Goal: Task Accomplishment & Management: Complete application form

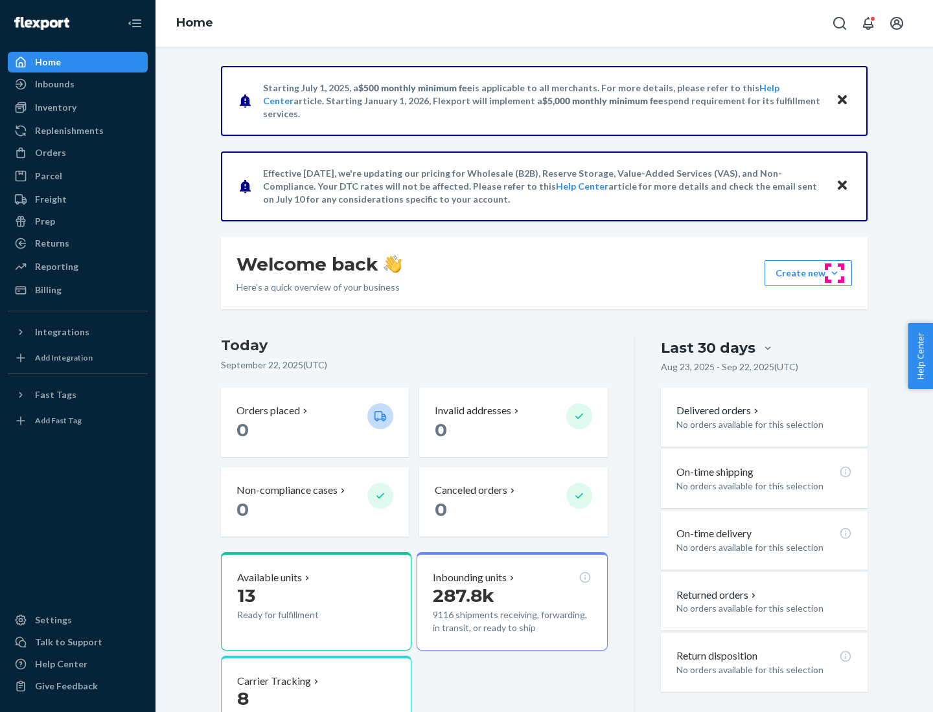
click at [834, 273] on button "Create new Create new inbound Create new order Create new product" at bounding box center [807, 273] width 87 height 26
click at [78, 84] on div "Inbounds" at bounding box center [77, 84] width 137 height 18
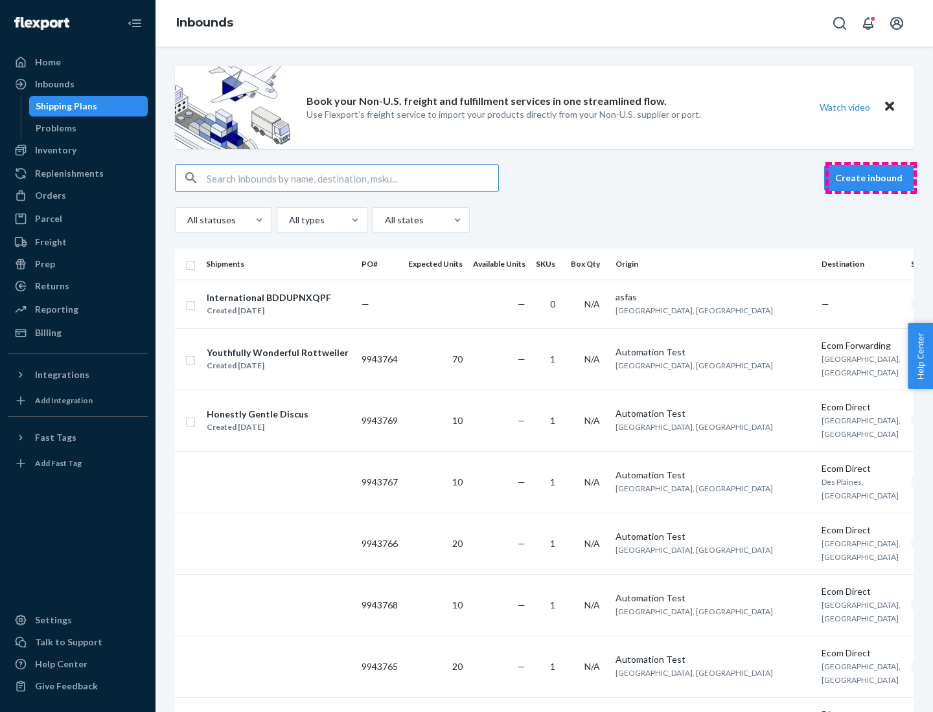
click at [870, 178] on button "Create inbound" at bounding box center [868, 178] width 89 height 26
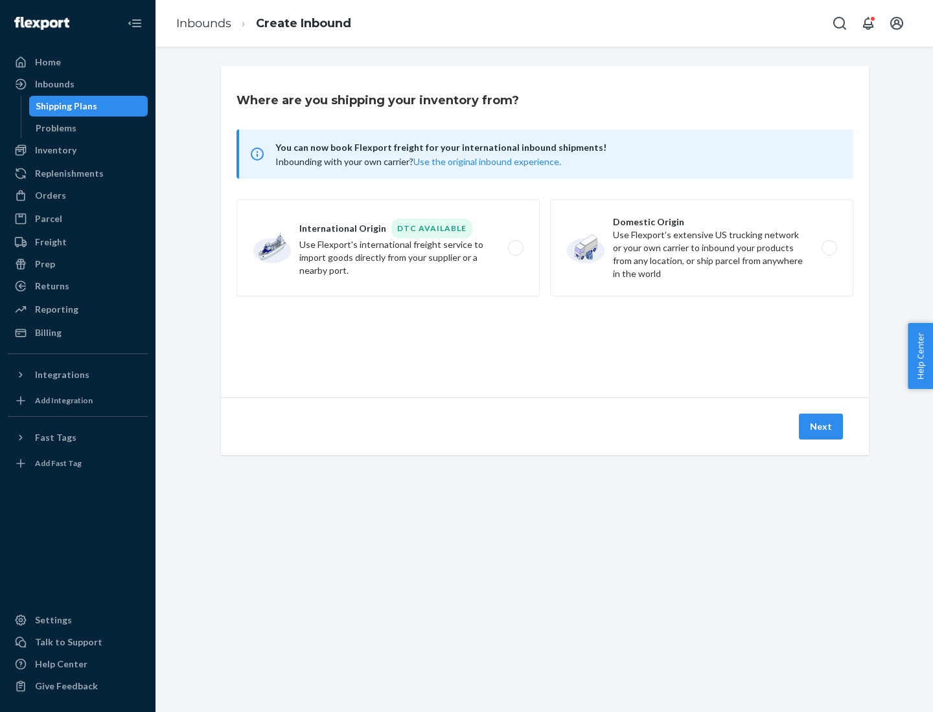
click at [701, 248] on label "Domestic Origin Use Flexport’s extensive US trucking network or your own carrie…" at bounding box center [701, 247] width 303 height 97
click at [828, 248] on input "Domestic Origin Use Flexport’s extensive US trucking network or your own carrie…" at bounding box center [832, 248] width 8 height 8
radio input "true"
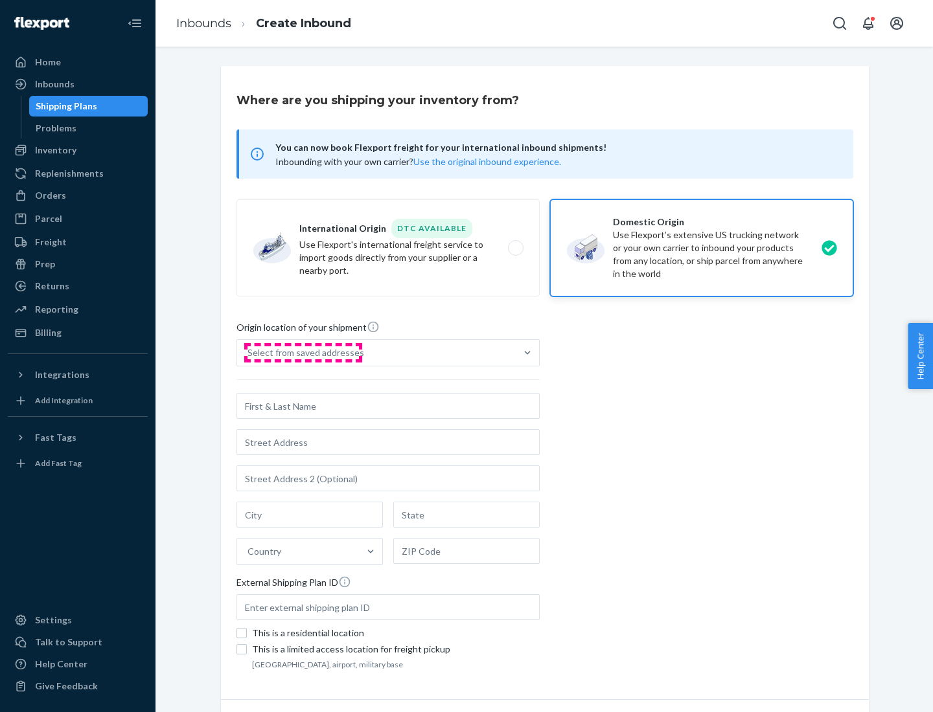
click at [302, 353] on div "Select from saved addresses" at bounding box center [305, 353] width 117 height 13
click at [249, 353] on input "Select from saved addresses" at bounding box center [247, 353] width 1 height 13
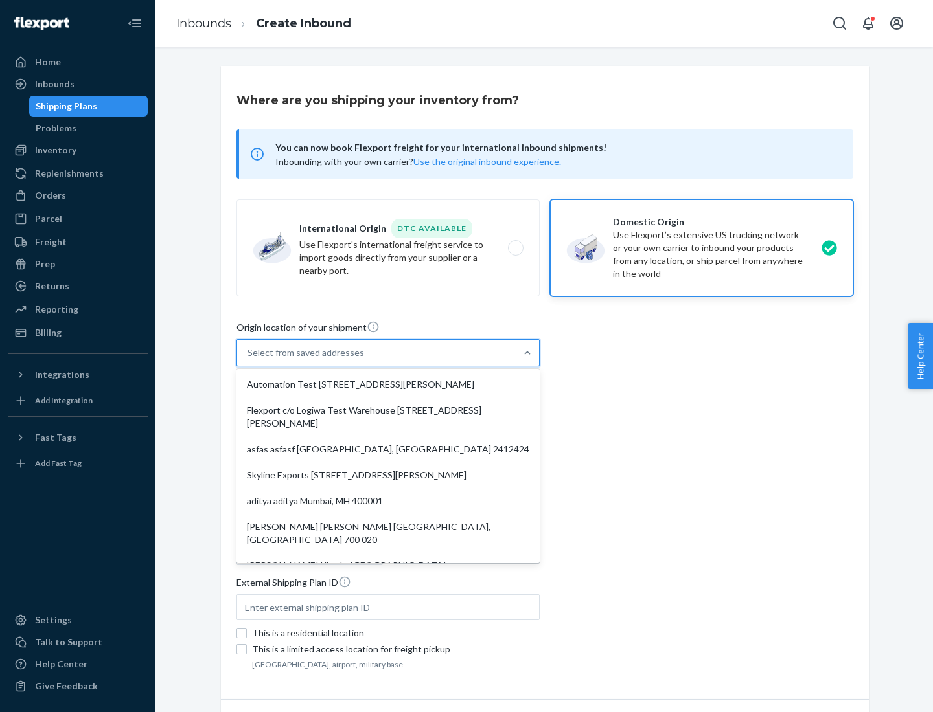
scroll to position [5, 0]
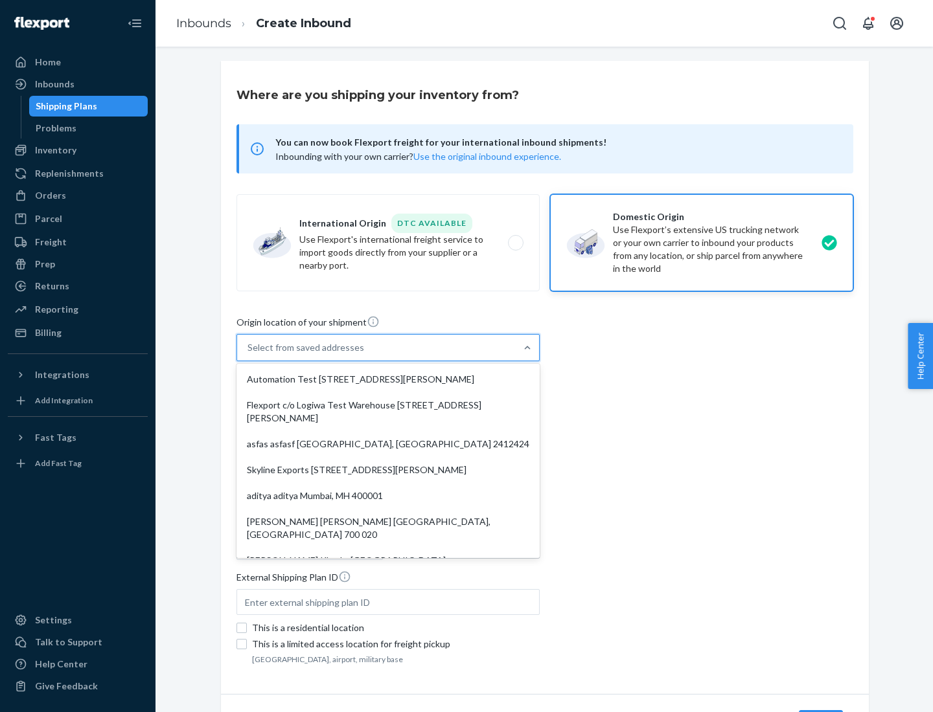
click at [388, 380] on div "Automation Test [STREET_ADDRESS][PERSON_NAME]" at bounding box center [388, 380] width 298 height 26
click at [249, 354] on input "option Automation Test [STREET_ADDRESS][PERSON_NAME]. 9 results available. Use …" at bounding box center [247, 347] width 1 height 13
type input "Automation Test"
type input "9th Floor"
type input "[GEOGRAPHIC_DATA]"
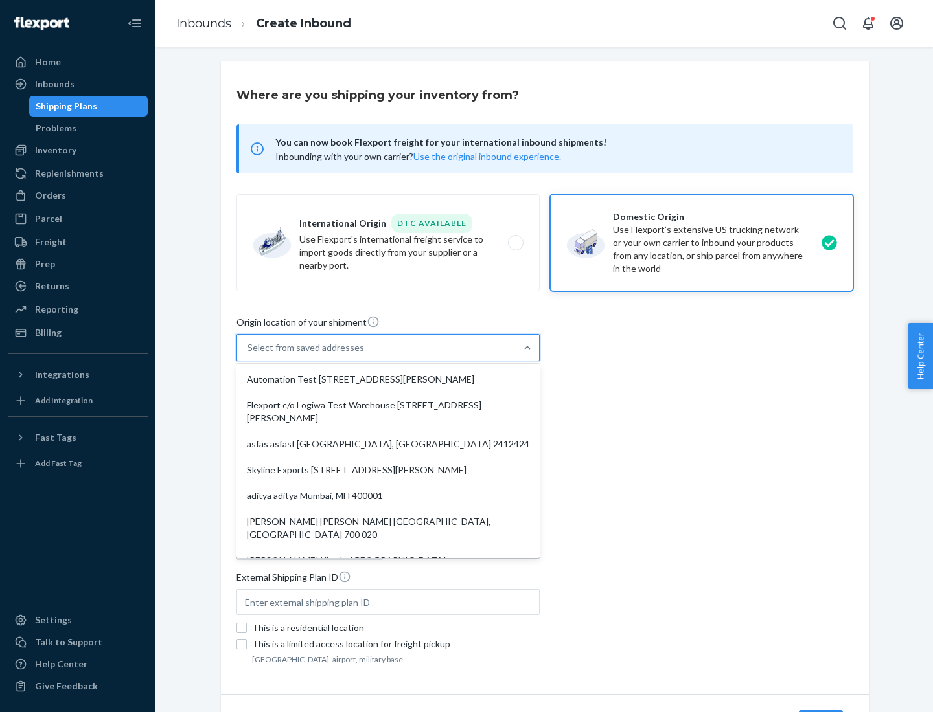
type input "CA"
type input "94104"
type input "[STREET_ADDRESS][PERSON_NAME]"
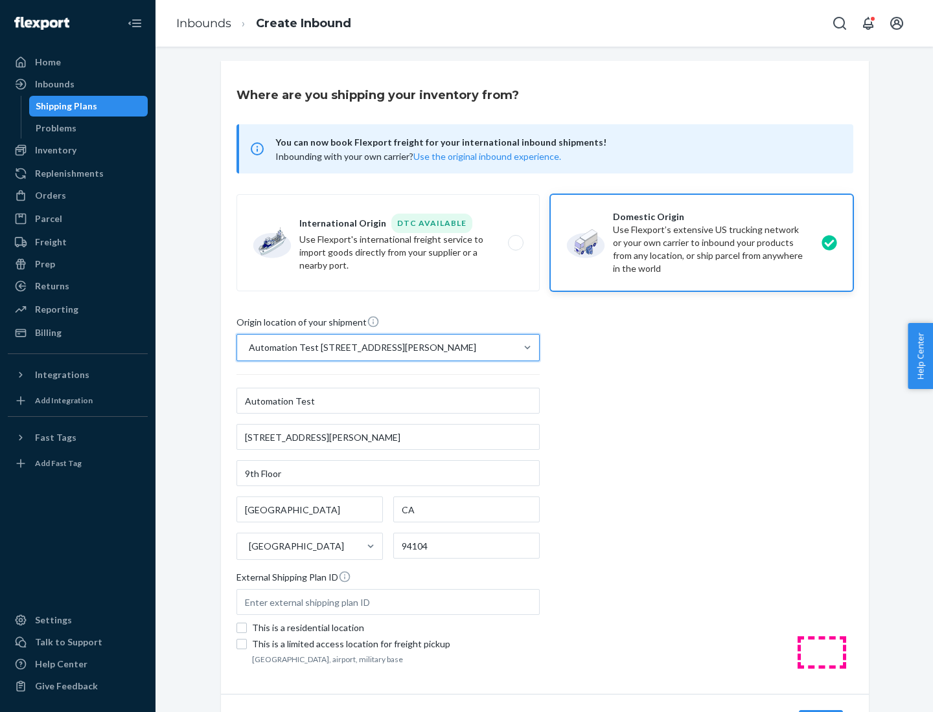
scroll to position [76, 0]
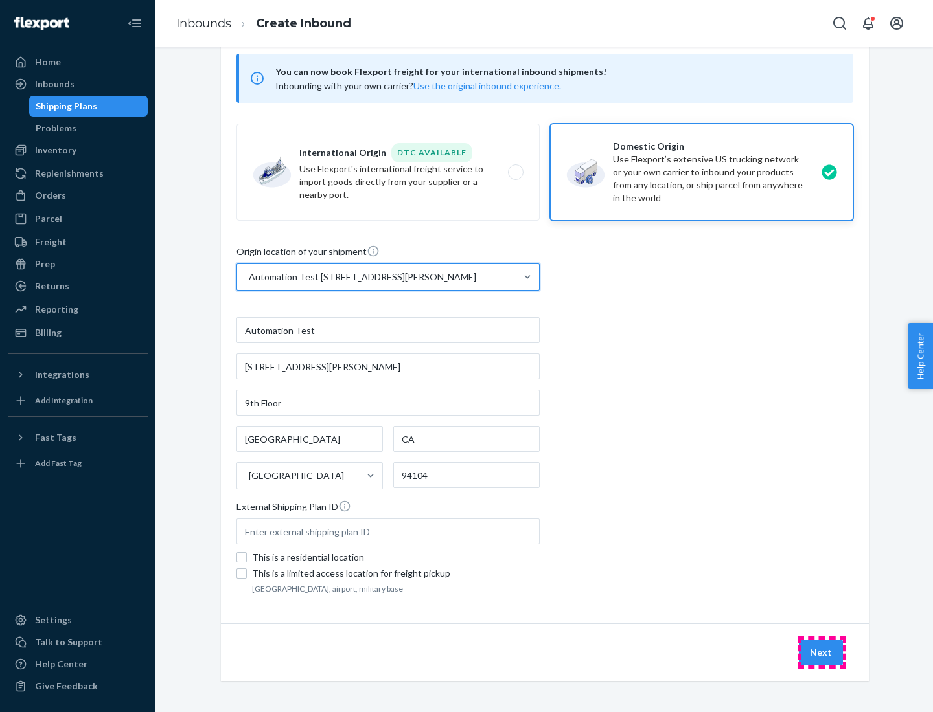
click at [821, 653] on button "Next" at bounding box center [821, 653] width 44 height 26
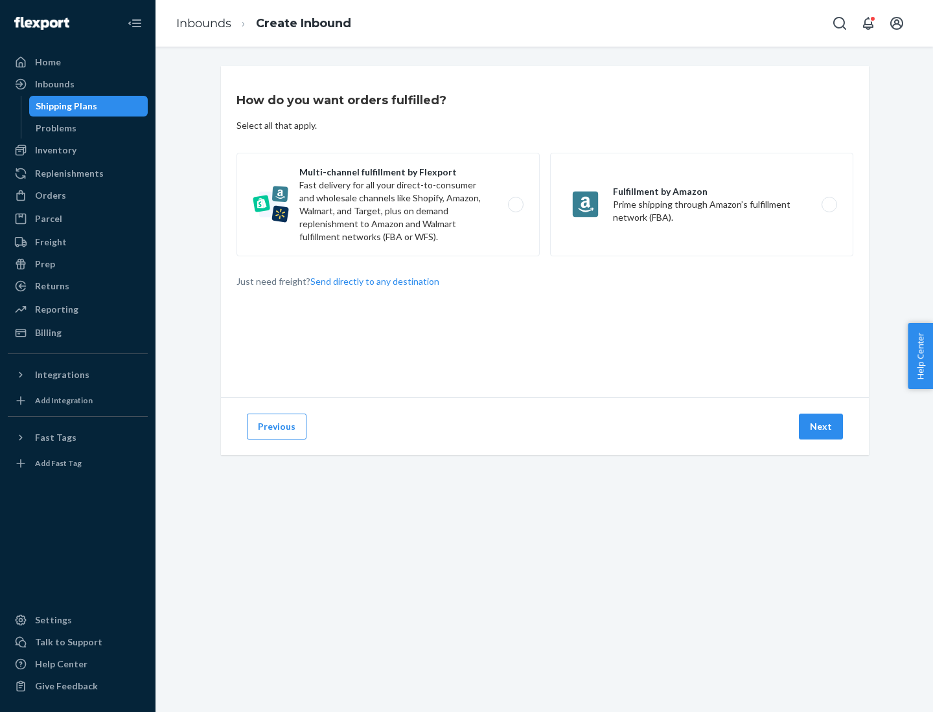
click at [388, 205] on label "Multi-channel fulfillment by Flexport Fast delivery for all your direct-to-cons…" at bounding box center [387, 205] width 303 height 104
click at [515, 205] on input "Multi-channel fulfillment by Flexport Fast delivery for all your direct-to-cons…" at bounding box center [519, 205] width 8 height 8
radio input "true"
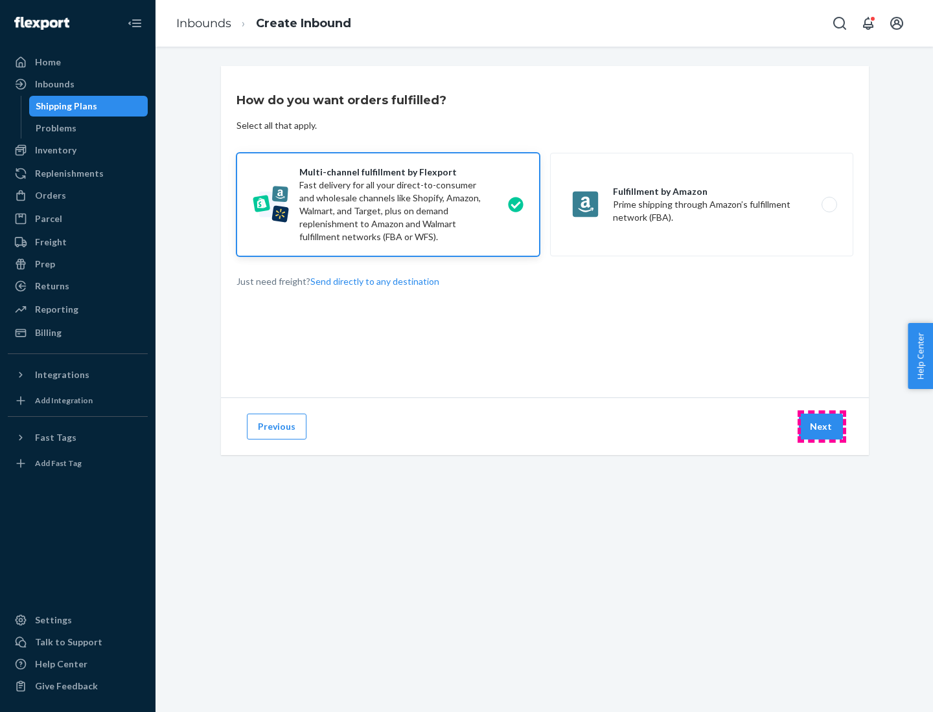
click at [821, 427] on button "Next" at bounding box center [821, 427] width 44 height 26
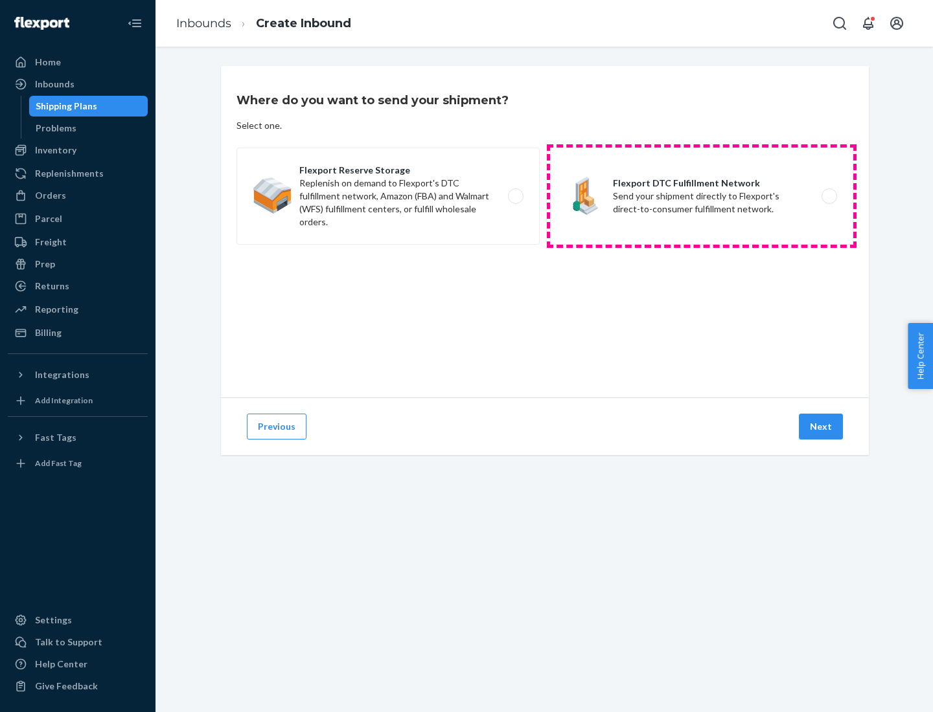
click at [701, 196] on label "Flexport DTC Fulfillment Network Send your shipment directly to Flexport's dire…" at bounding box center [701, 196] width 303 height 97
click at [828, 196] on input "Flexport DTC Fulfillment Network Send your shipment directly to Flexport's dire…" at bounding box center [832, 196] width 8 height 8
radio input "true"
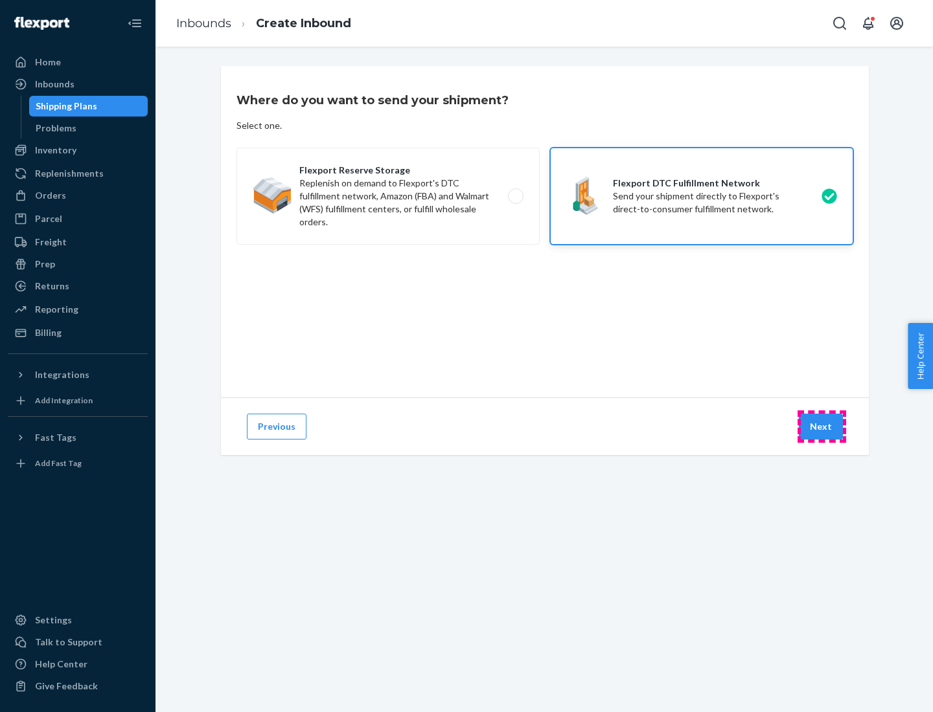
click at [821, 427] on button "Next" at bounding box center [821, 427] width 44 height 26
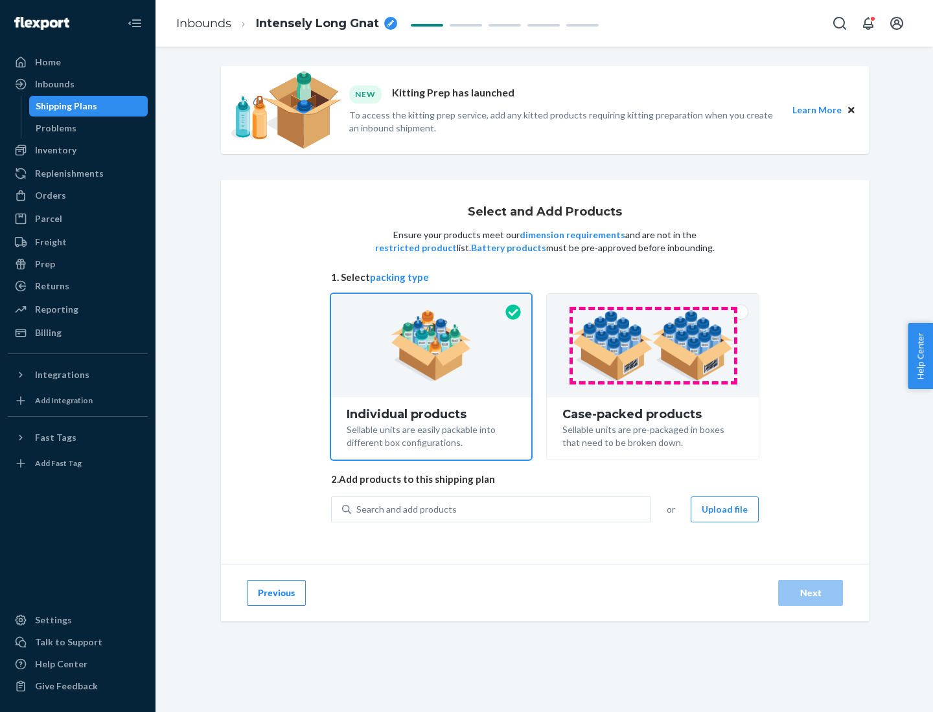
click at [653, 346] on img at bounding box center [652, 345] width 161 height 71
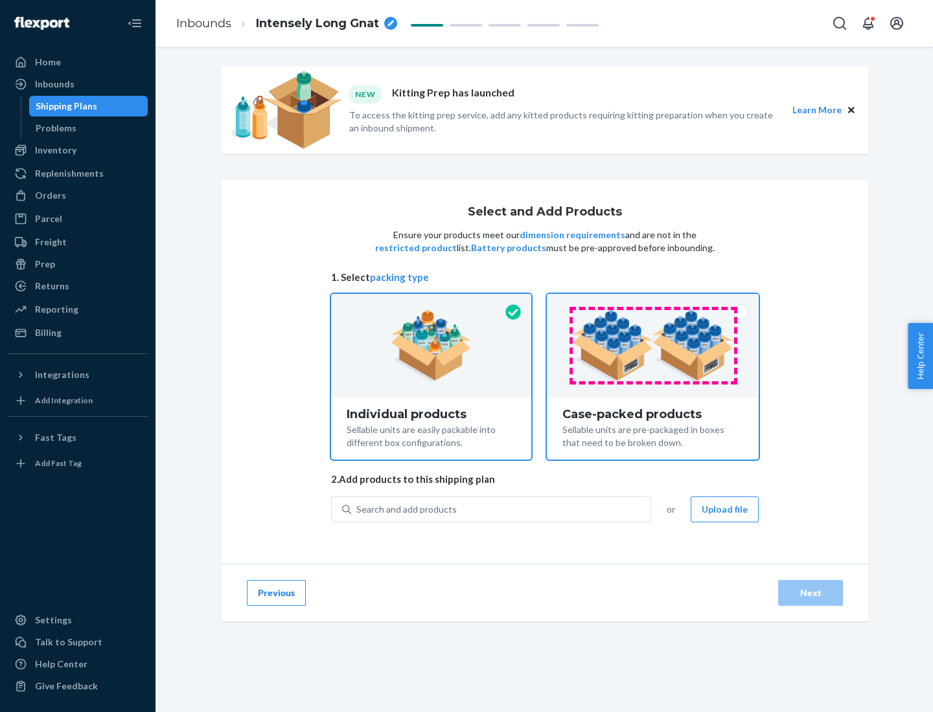
click at [653, 302] on input "Case-packed products Sellable units are pre-packaged in boxes that need to be b…" at bounding box center [652, 298] width 8 height 8
radio input "true"
radio input "false"
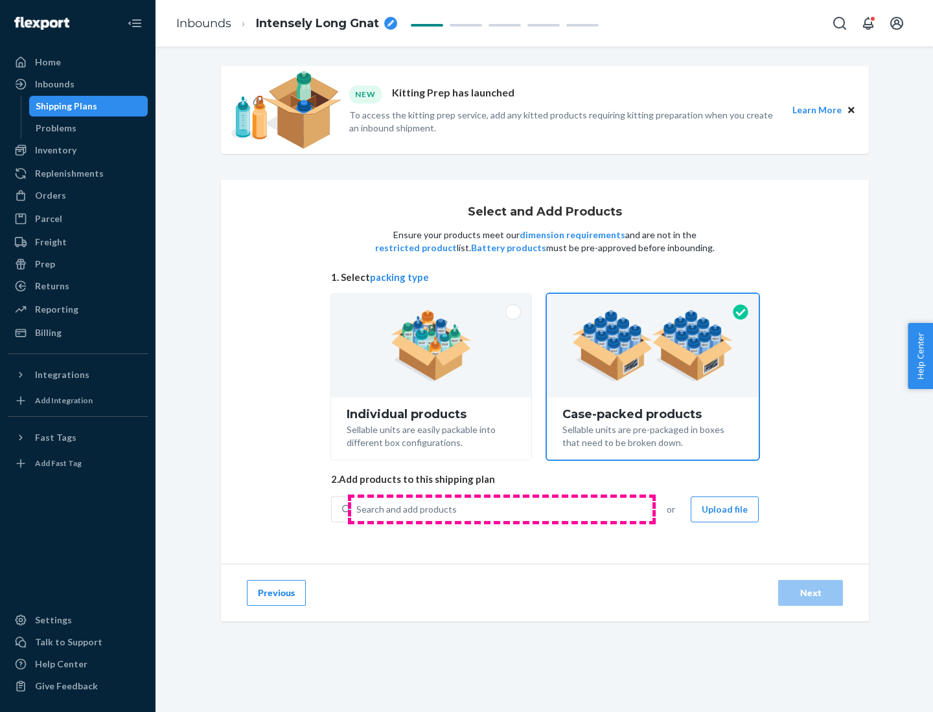
click at [501, 509] on div "Search and add products" at bounding box center [500, 509] width 299 height 23
click at [358, 509] on input "Search and add products" at bounding box center [356, 509] width 1 height 13
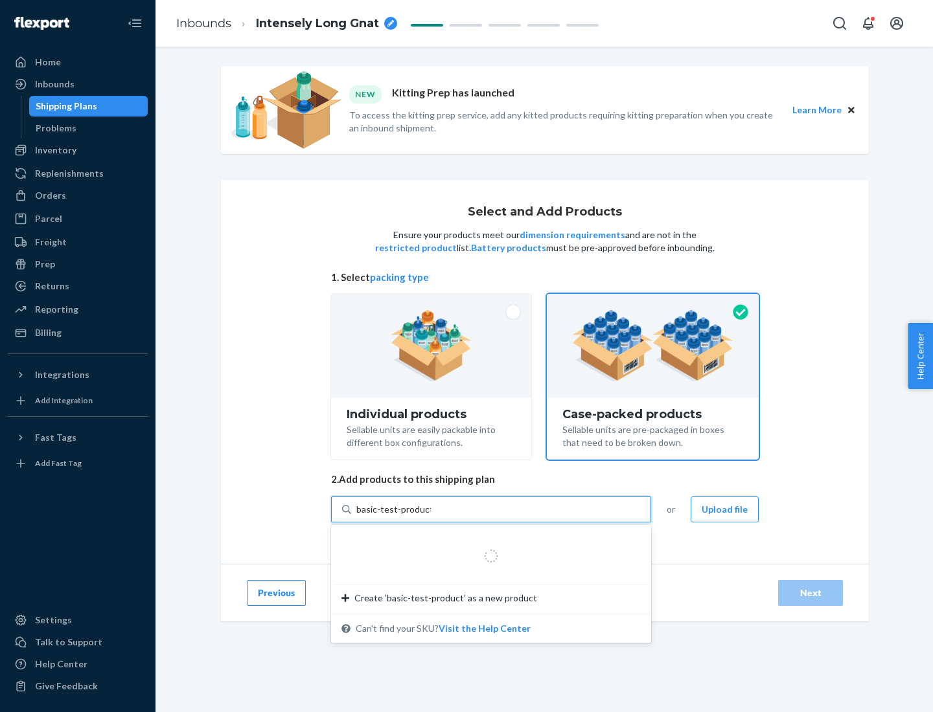
type input "basic-test-product-1"
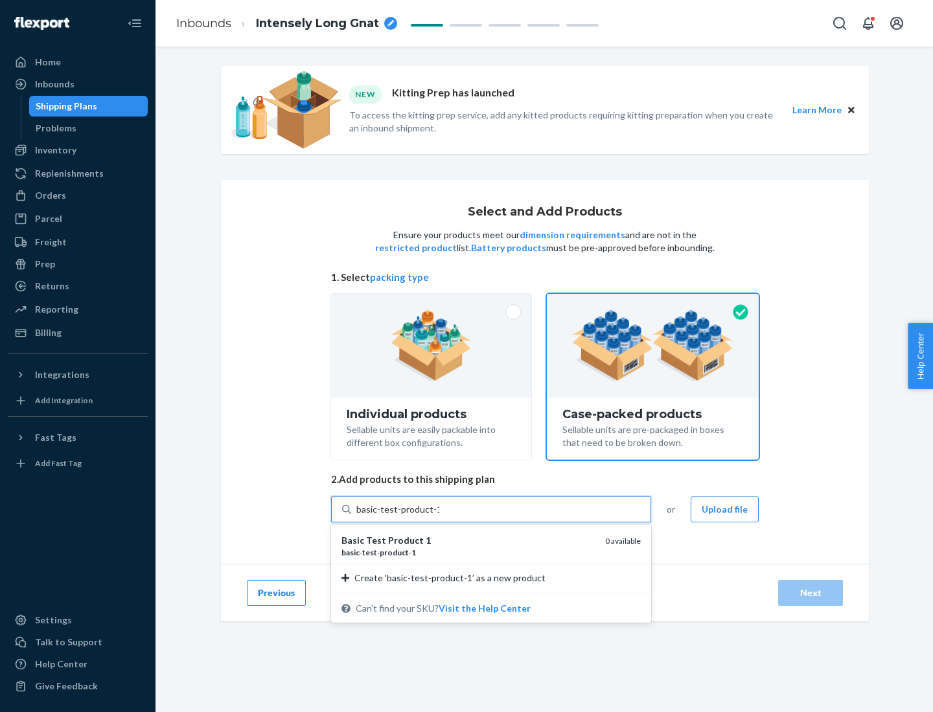
click at [468, 552] on div "basic - test - product - 1" at bounding box center [467, 552] width 253 height 11
click at [439, 516] on input "basic-test-product-1" at bounding box center [397, 509] width 83 height 13
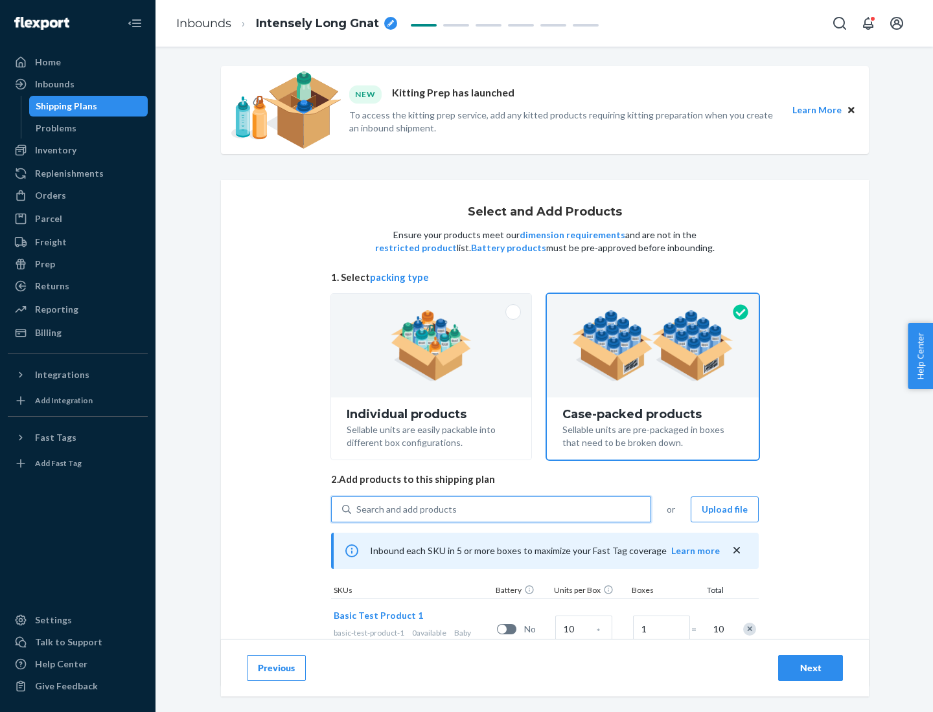
scroll to position [47, 0]
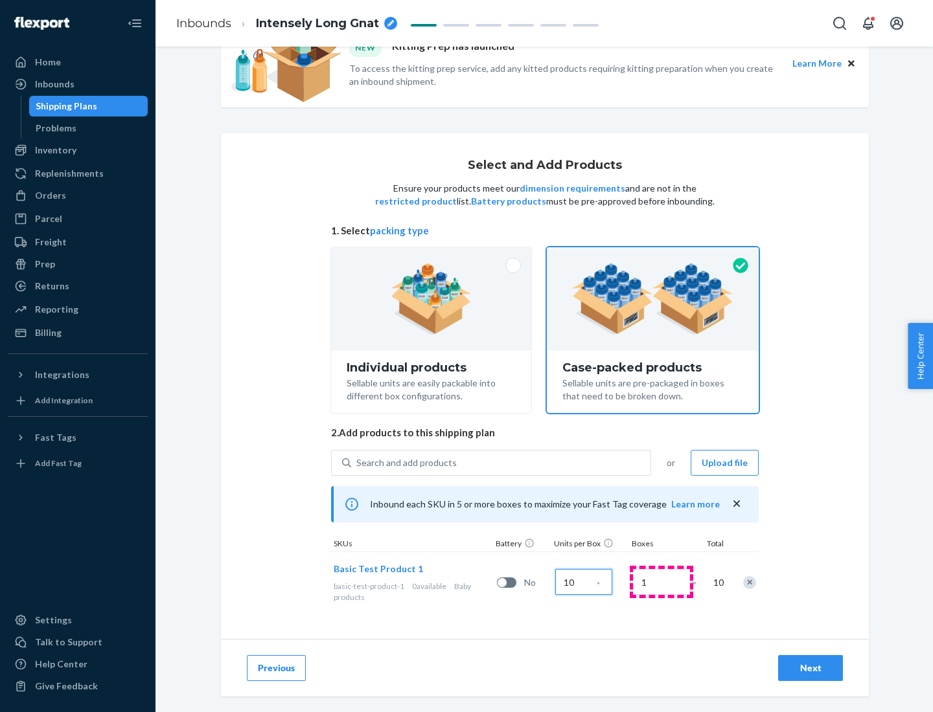
type input "10"
type input "7"
click at [810, 668] on div "Next" at bounding box center [810, 668] width 43 height 13
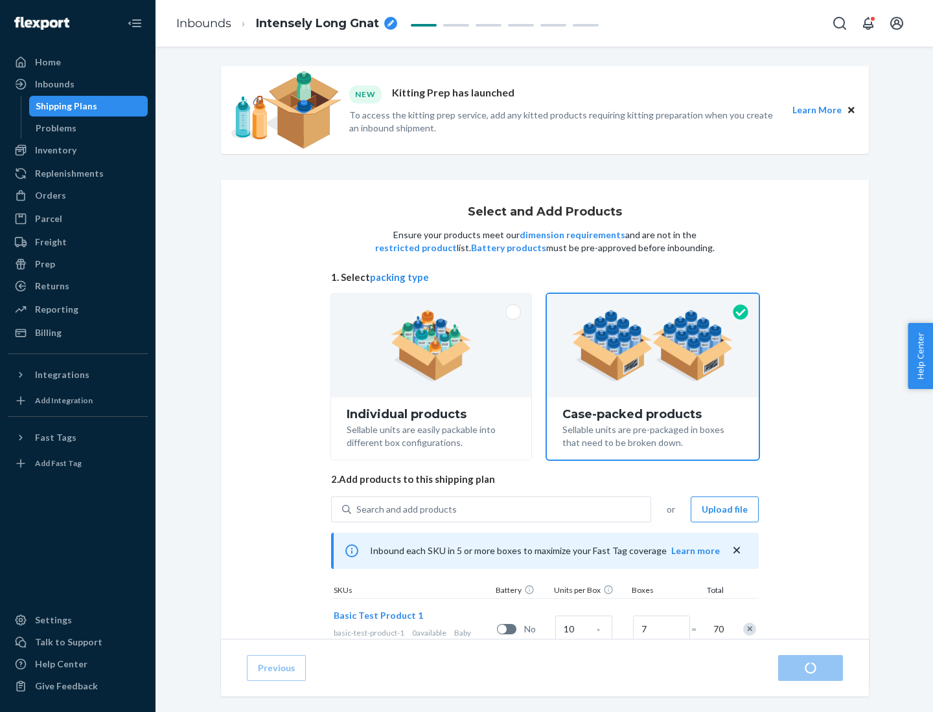
radio input "true"
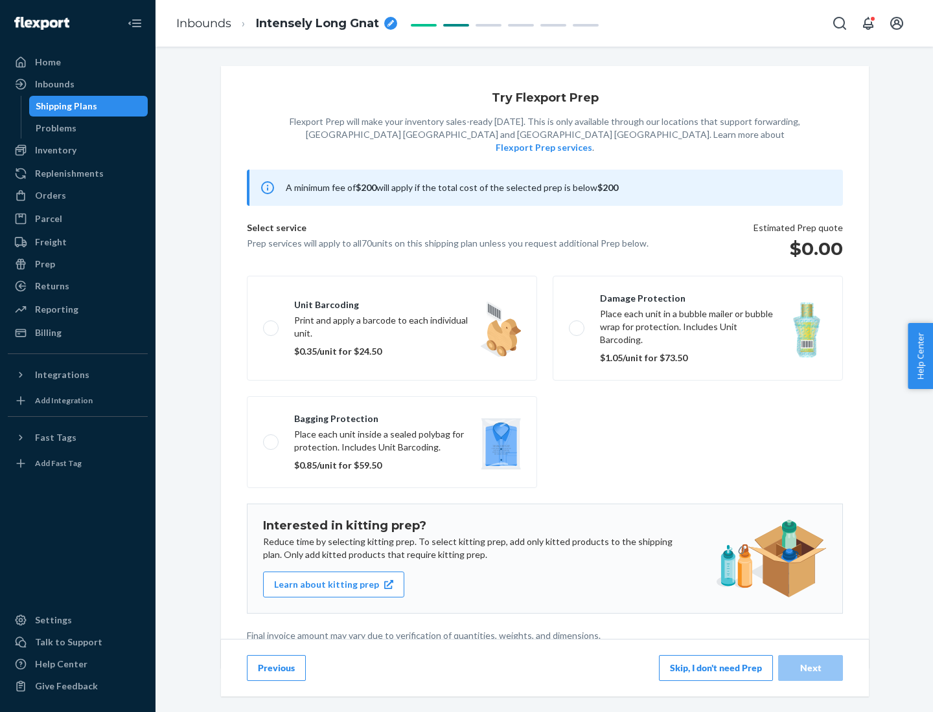
scroll to position [3, 0]
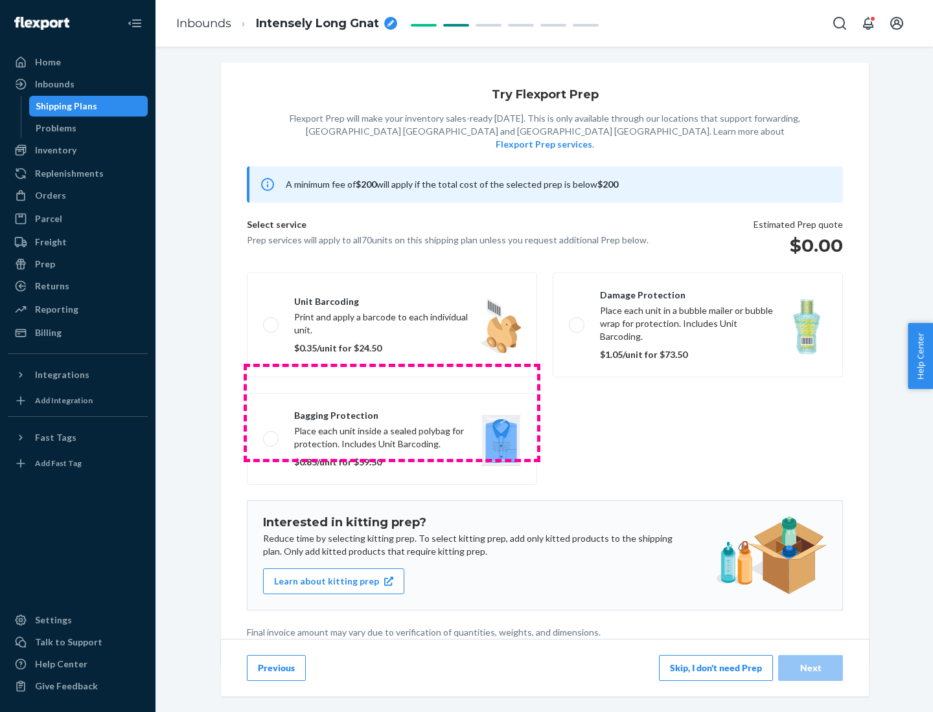
click at [392, 413] on label "Bagging protection Place each unit inside a sealed polybag for protection. Incl…" at bounding box center [392, 439] width 290 height 92
click at [271, 435] on input "Bagging protection Place each unit inside a sealed polybag for protection. Incl…" at bounding box center [267, 439] width 8 height 8
checkbox input "true"
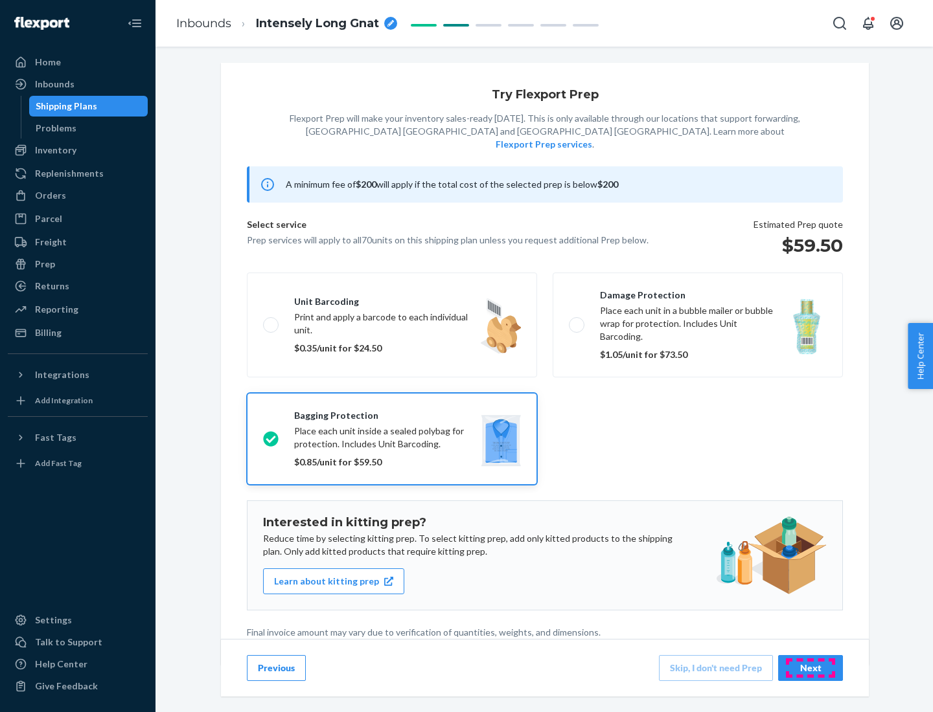
click at [810, 668] on div "Next" at bounding box center [810, 668] width 43 height 13
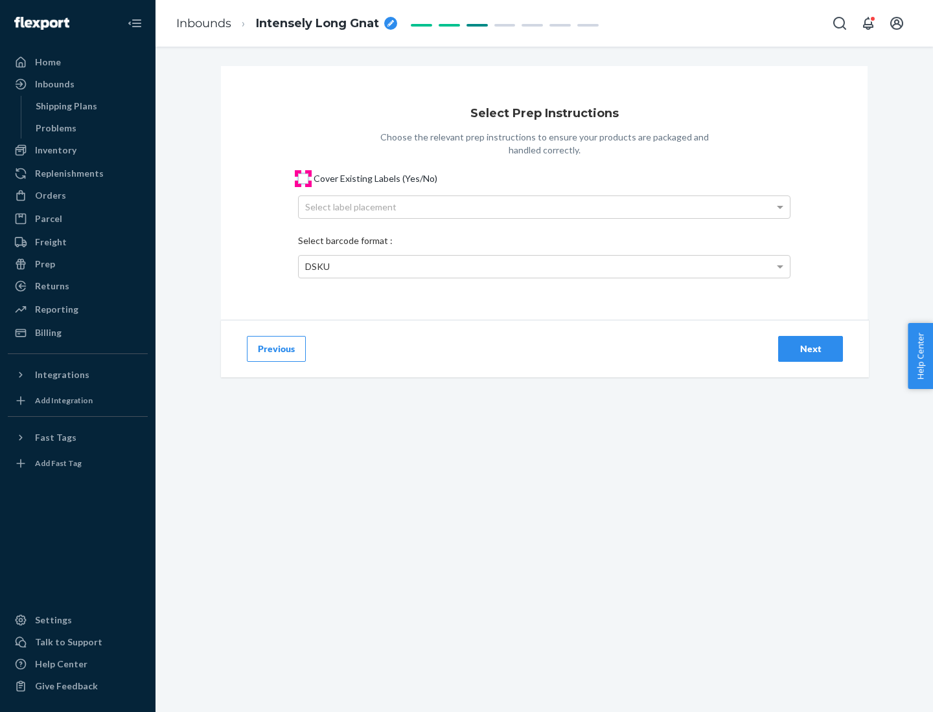
click at [303, 178] on input "Cover Existing Labels (Yes/No)" at bounding box center [303, 179] width 10 height 10
checkbox input "true"
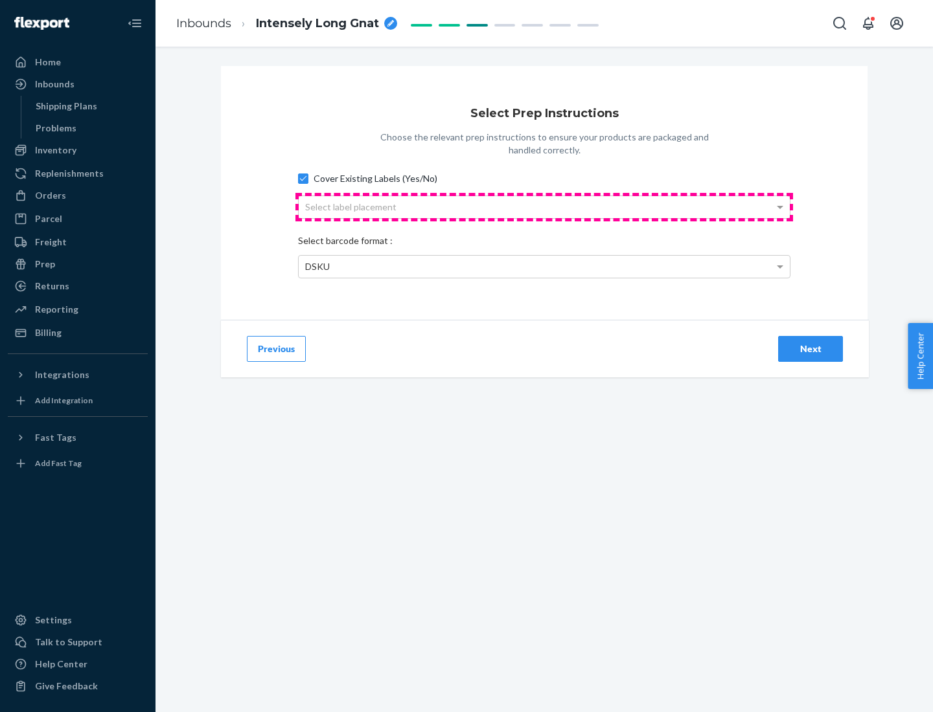
click at [544, 207] on div "Select label placement" at bounding box center [544, 207] width 491 height 22
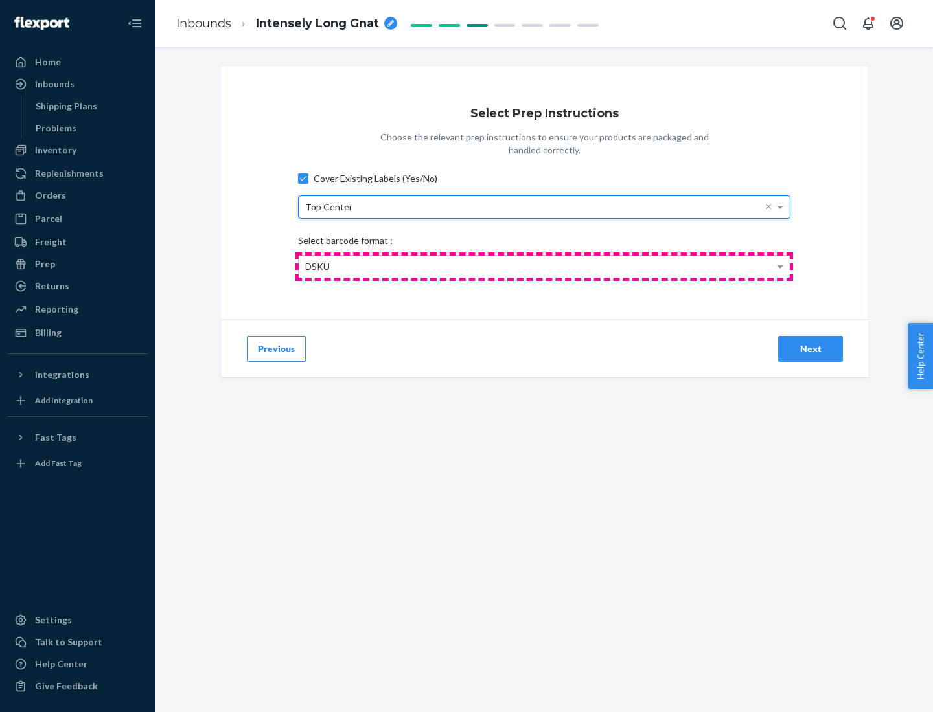
click at [544, 266] on div "DSKU" at bounding box center [544, 267] width 491 height 22
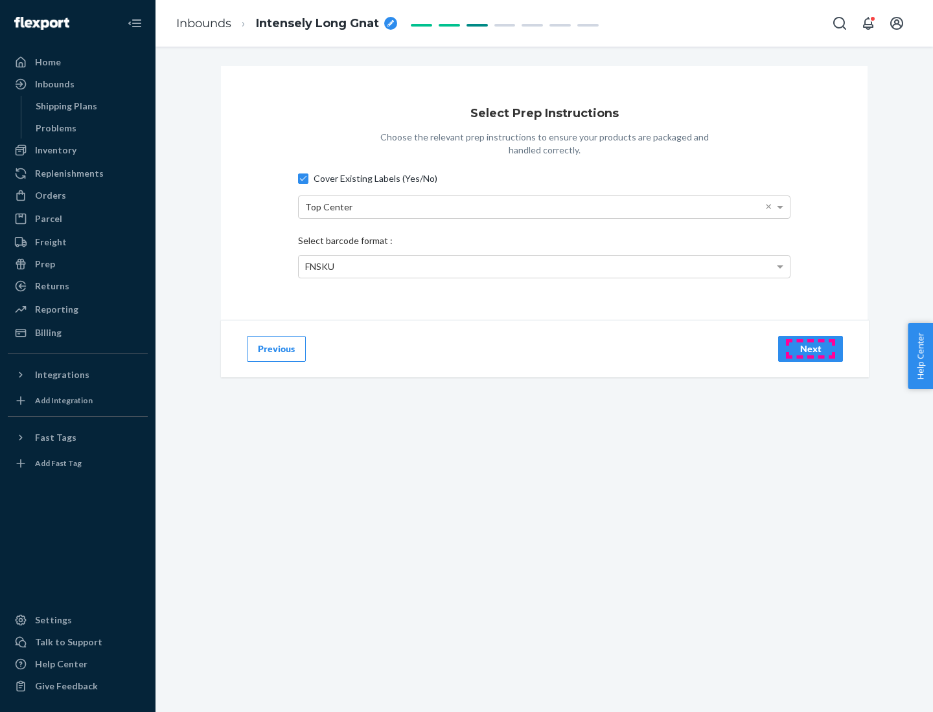
click at [810, 348] on div "Next" at bounding box center [810, 349] width 43 height 13
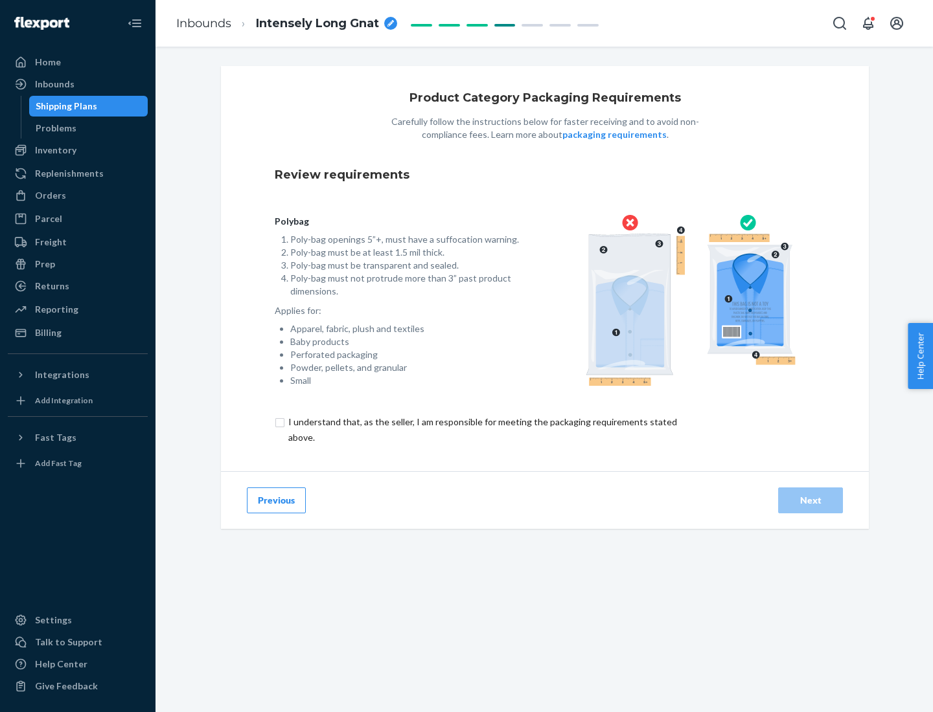
click at [481, 429] on input "checkbox" at bounding box center [490, 430] width 431 height 31
checkbox input "true"
click at [810, 500] on div "Next" at bounding box center [810, 500] width 43 height 13
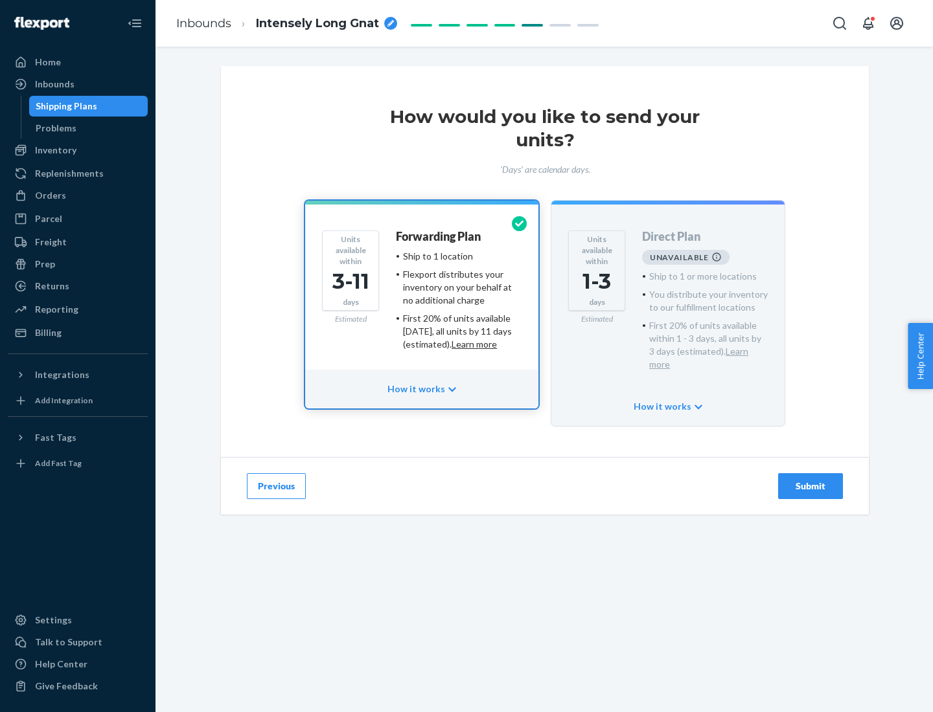
click at [439, 236] on h4 "Forwarding Plan" at bounding box center [438, 237] width 85 height 13
click at [810, 480] on div "Submit" at bounding box center [810, 486] width 43 height 13
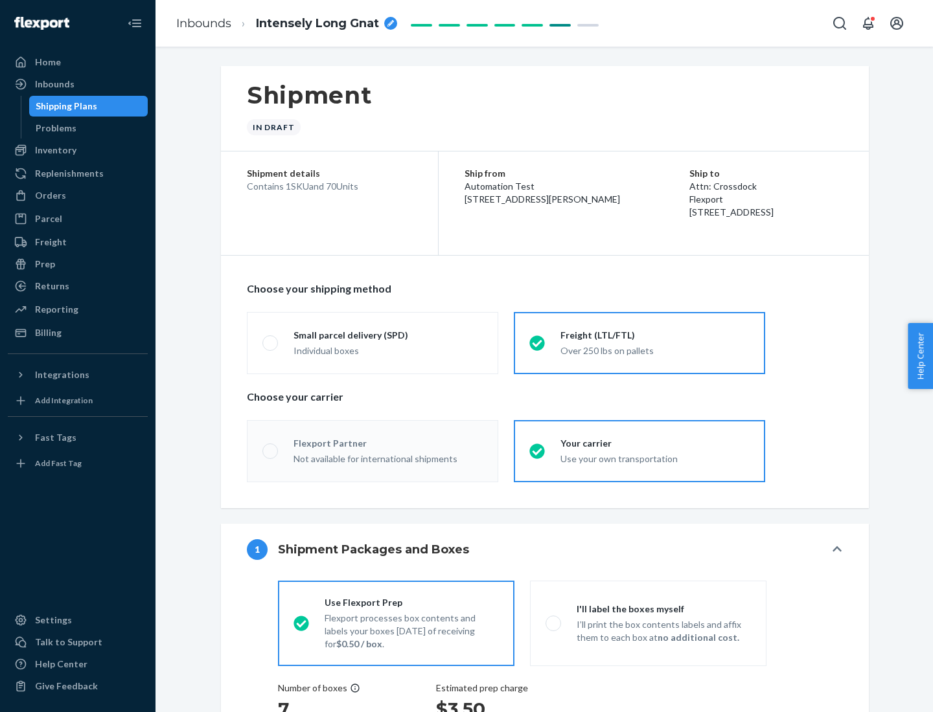
radio input "true"
radio input "false"
radio input "true"
radio input "false"
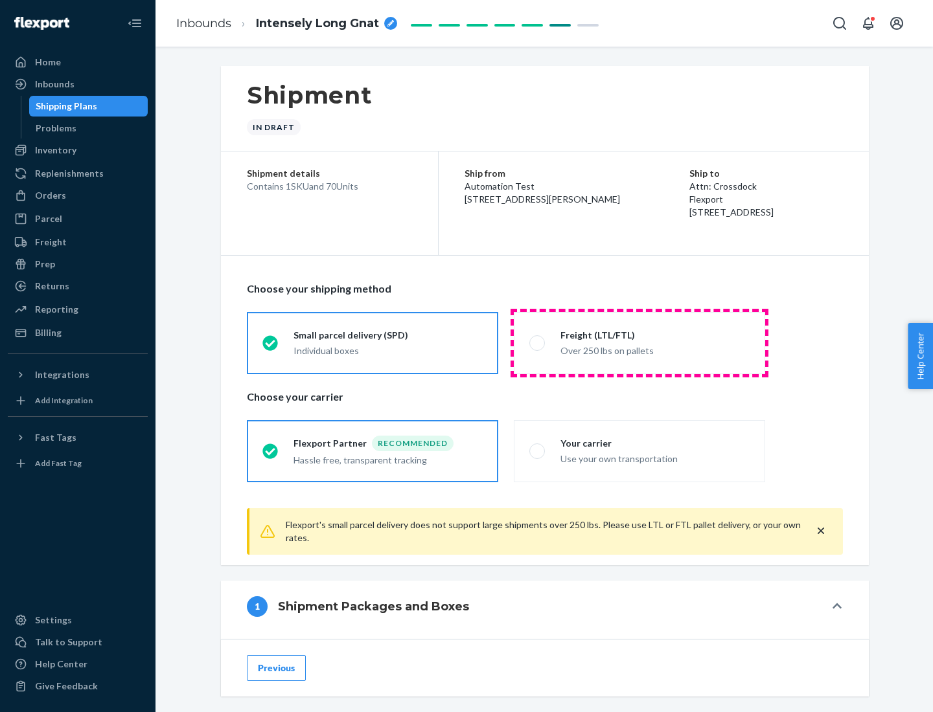
click at [639, 343] on div "Over 250 lbs on pallets" at bounding box center [654, 350] width 189 height 16
click at [538, 343] on input "Freight (LTL/FTL) Over 250 lbs on pallets" at bounding box center [533, 343] width 8 height 8
radio input "true"
radio input "false"
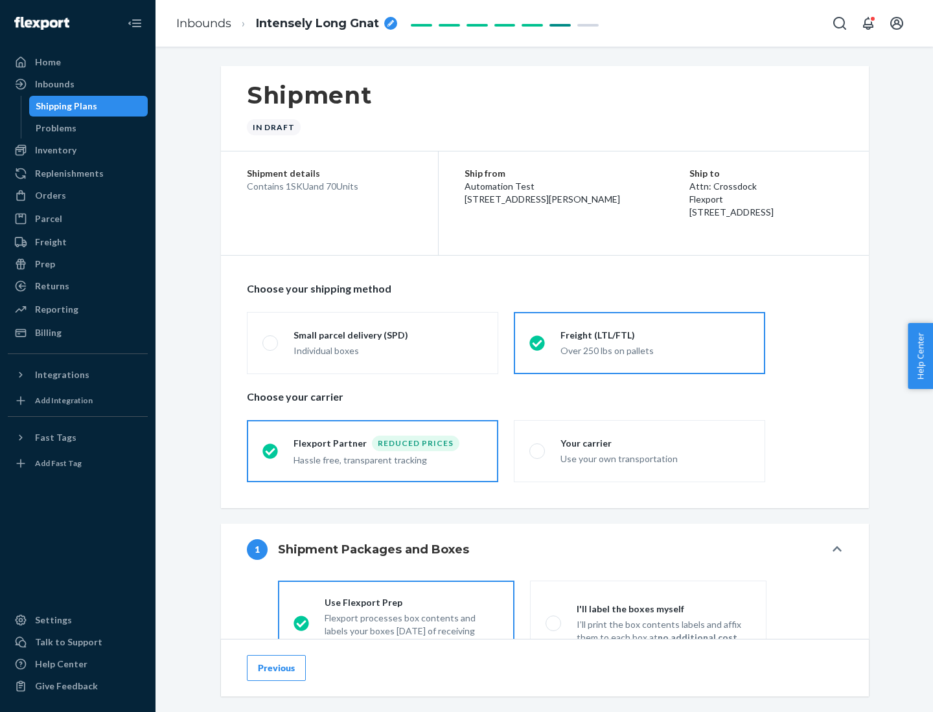
scroll to position [72, 0]
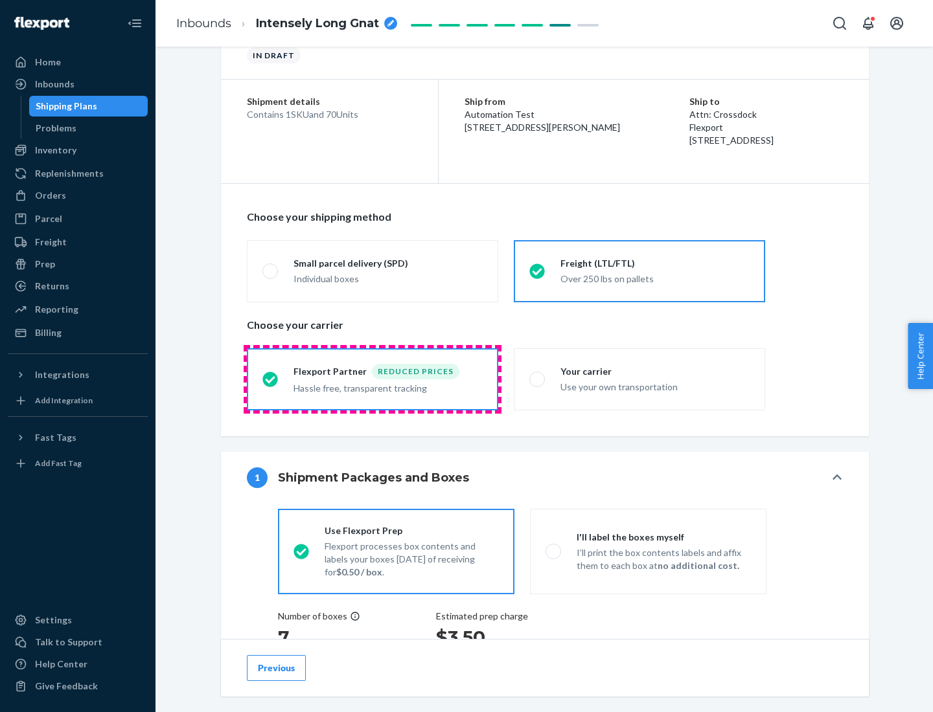
click at [372, 380] on div "Hassle free, transparent tracking" at bounding box center [387, 388] width 189 height 16
click at [271, 379] on input "Flexport Partner Reduced prices Hassle free, transparent tracking" at bounding box center [266, 379] width 8 height 8
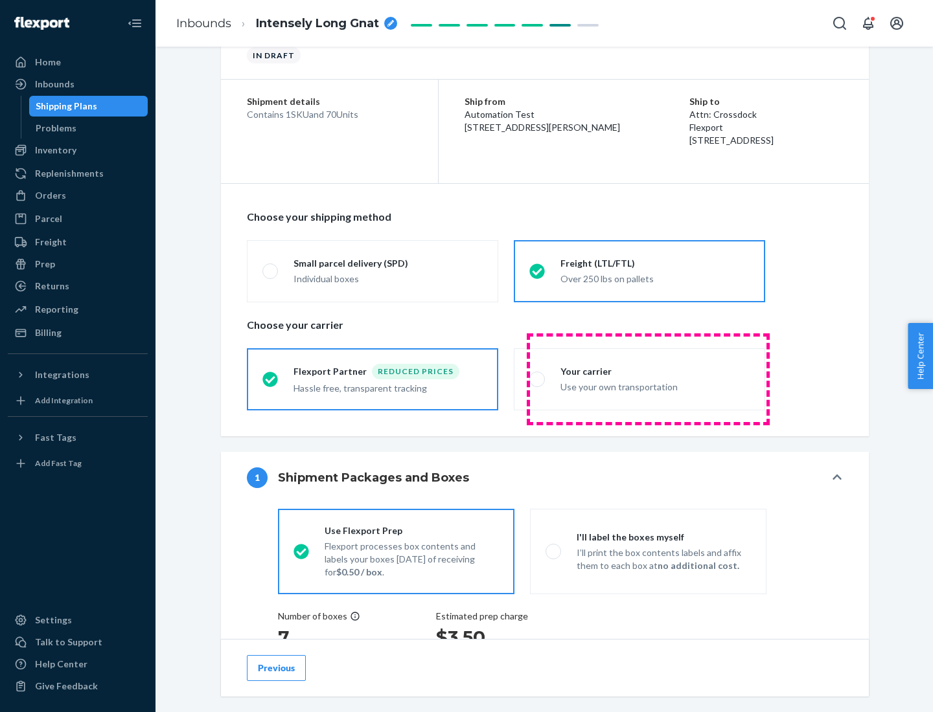
scroll to position [244, 0]
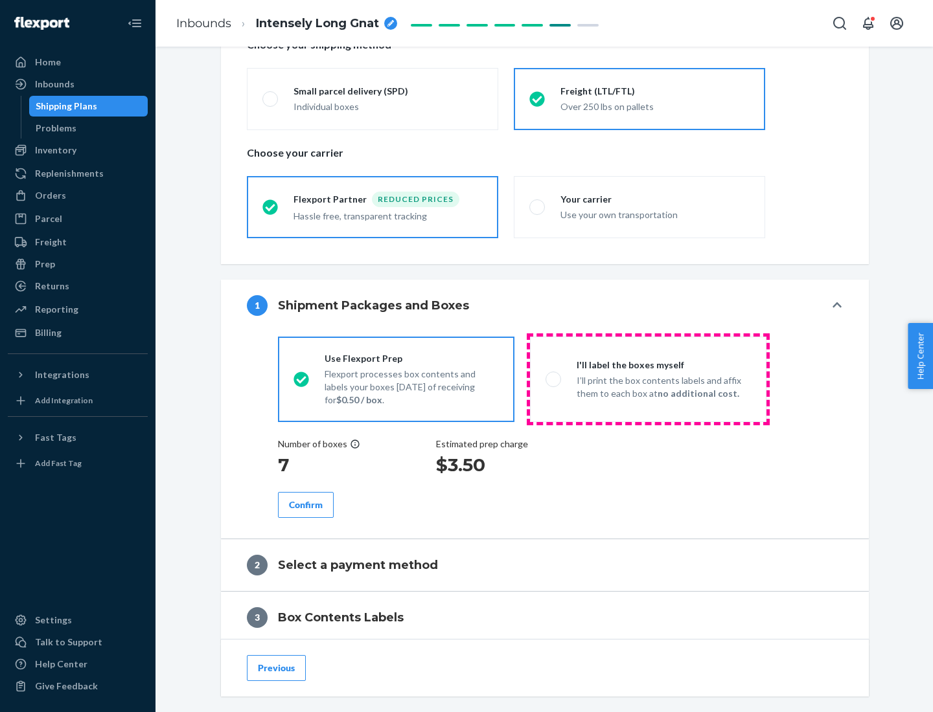
click at [648, 379] on p "I’ll print the box contents labels and affix them to each box at no additional …" at bounding box center [663, 387] width 174 height 26
click at [554, 379] on input "I'll label the boxes myself I’ll print the box contents labels and affix them t…" at bounding box center [549, 379] width 8 height 8
radio input "true"
radio input "false"
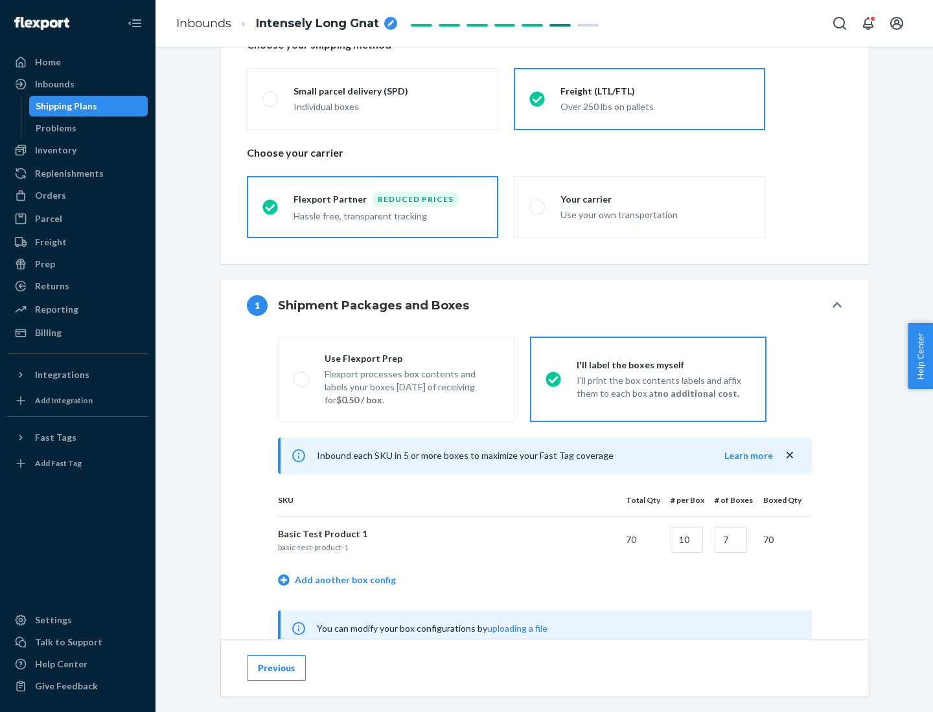
scroll to position [405, 0]
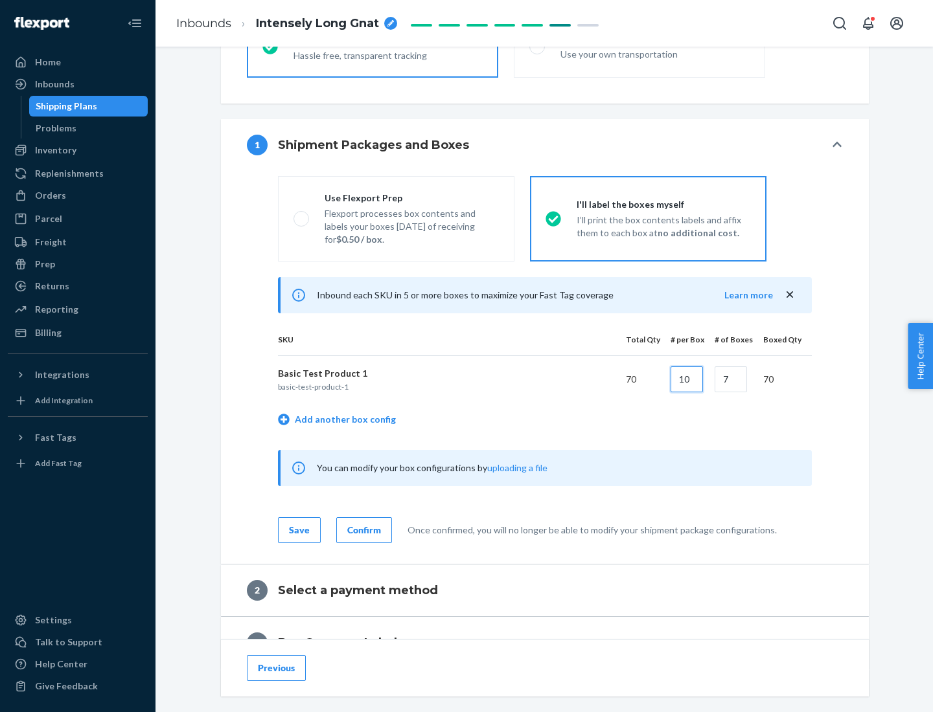
type input "10"
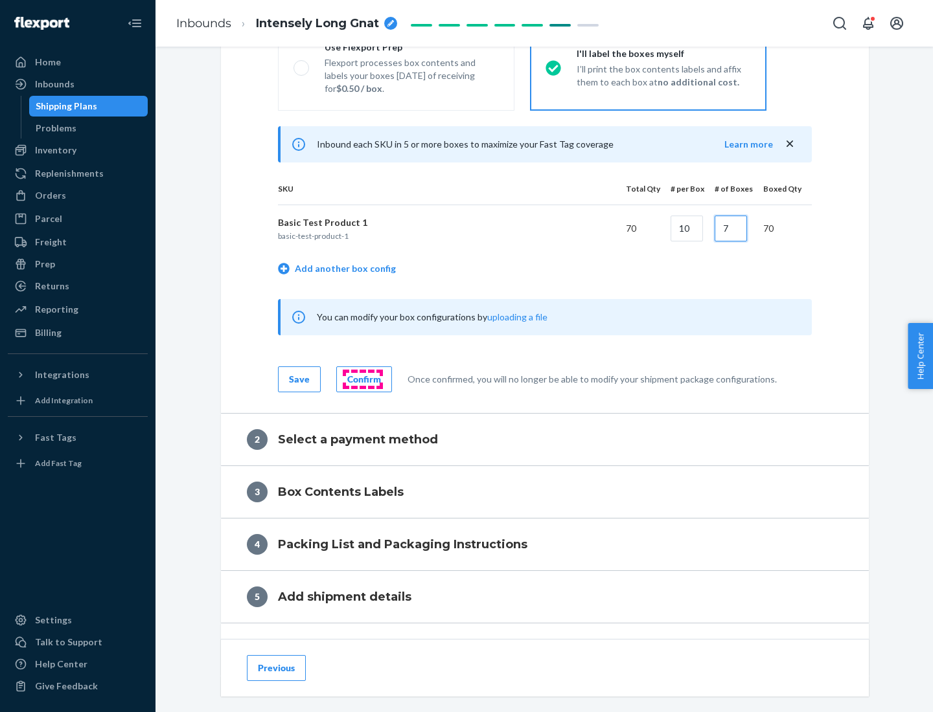
type input "7"
click at [362, 379] on div "Confirm" at bounding box center [364, 379] width 34 height 13
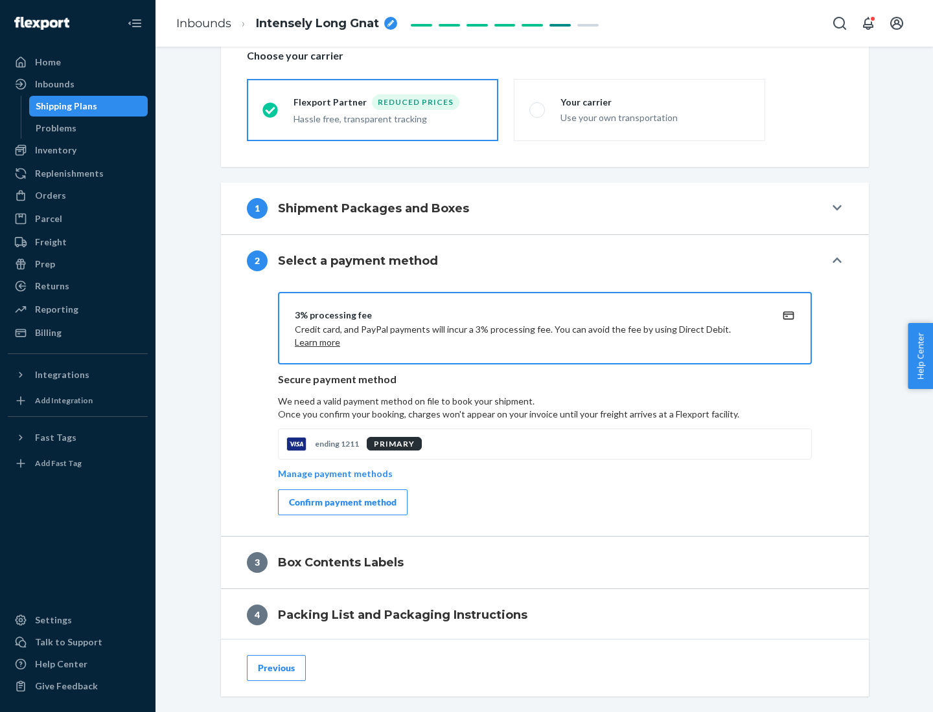
scroll to position [464, 0]
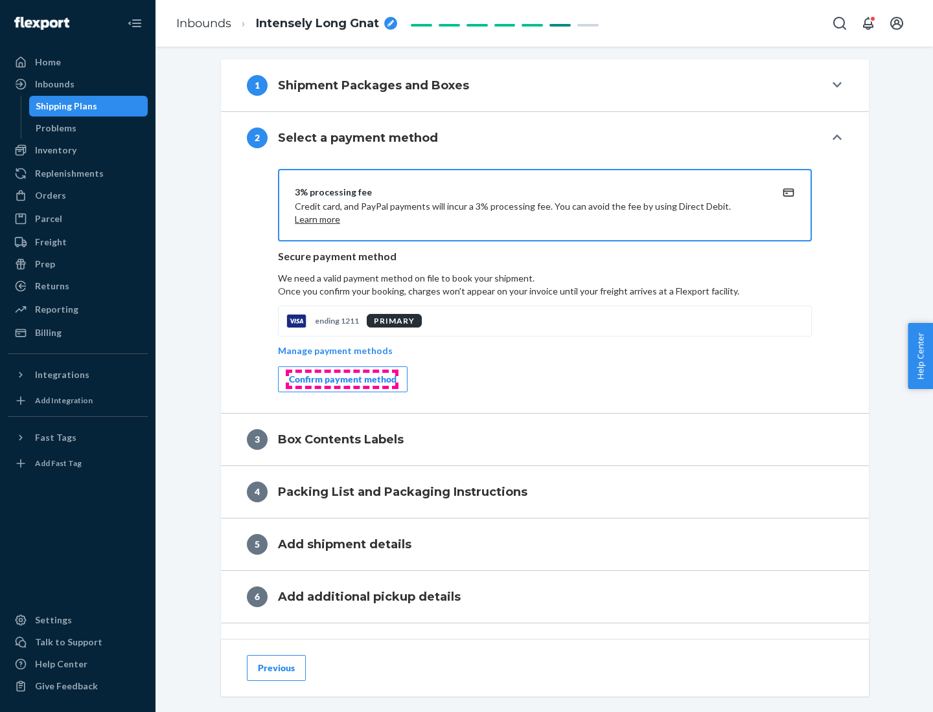
click at [341, 380] on div "Confirm payment method" at bounding box center [343, 379] width 108 height 13
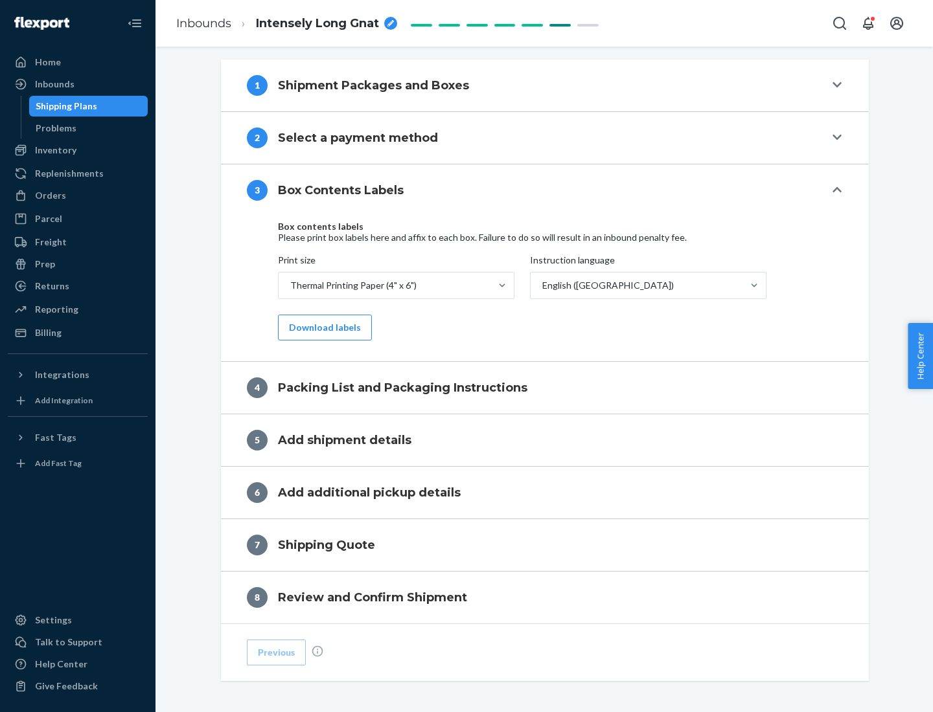
scroll to position [413, 0]
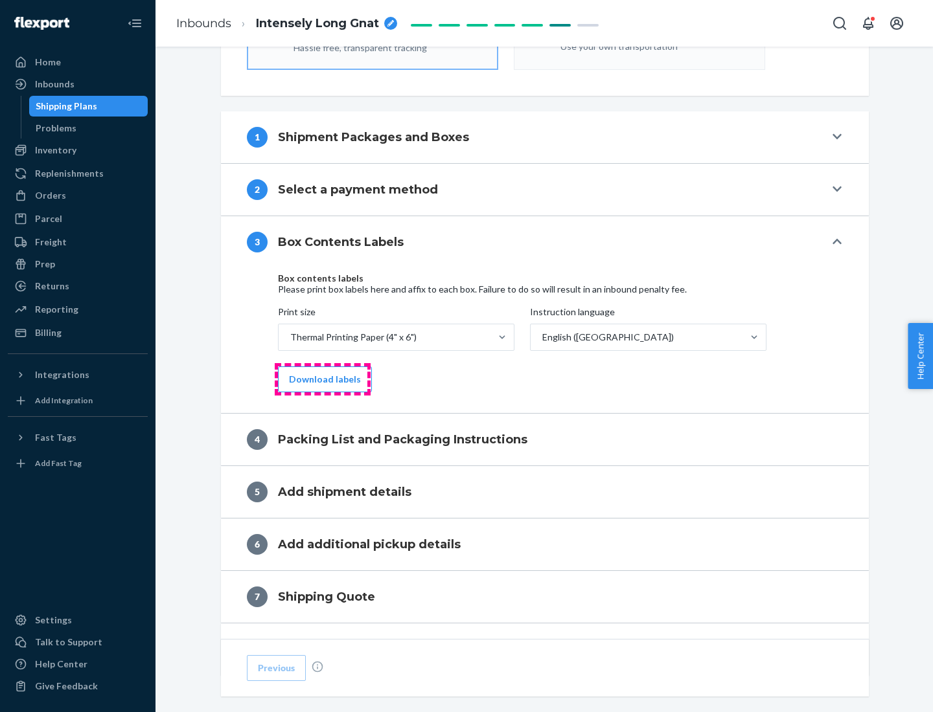
click at [322, 380] on button "Download labels" at bounding box center [325, 380] width 94 height 26
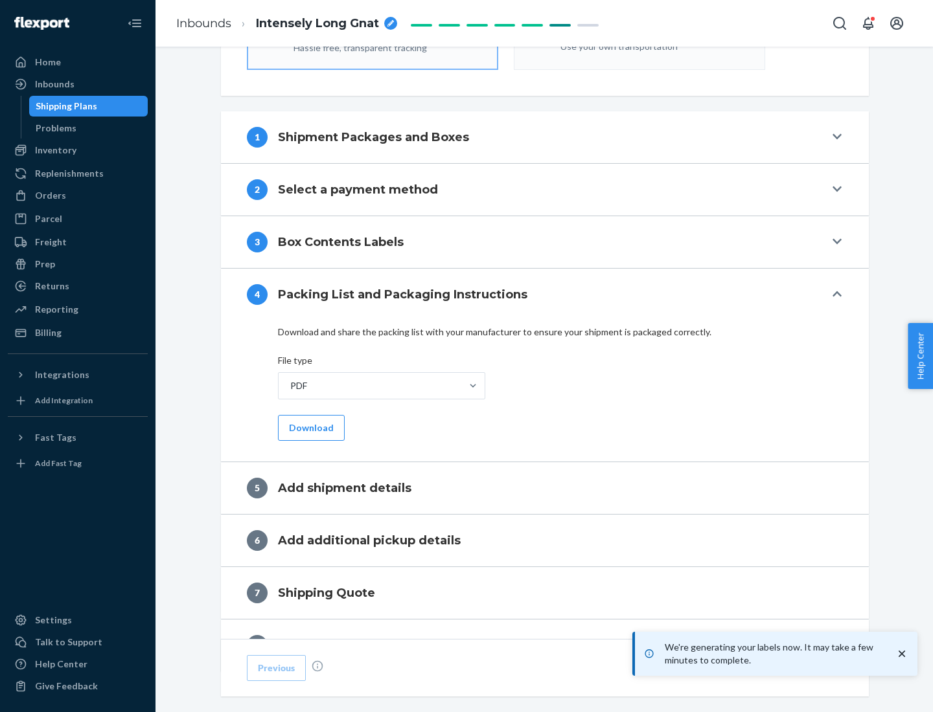
scroll to position [461, 0]
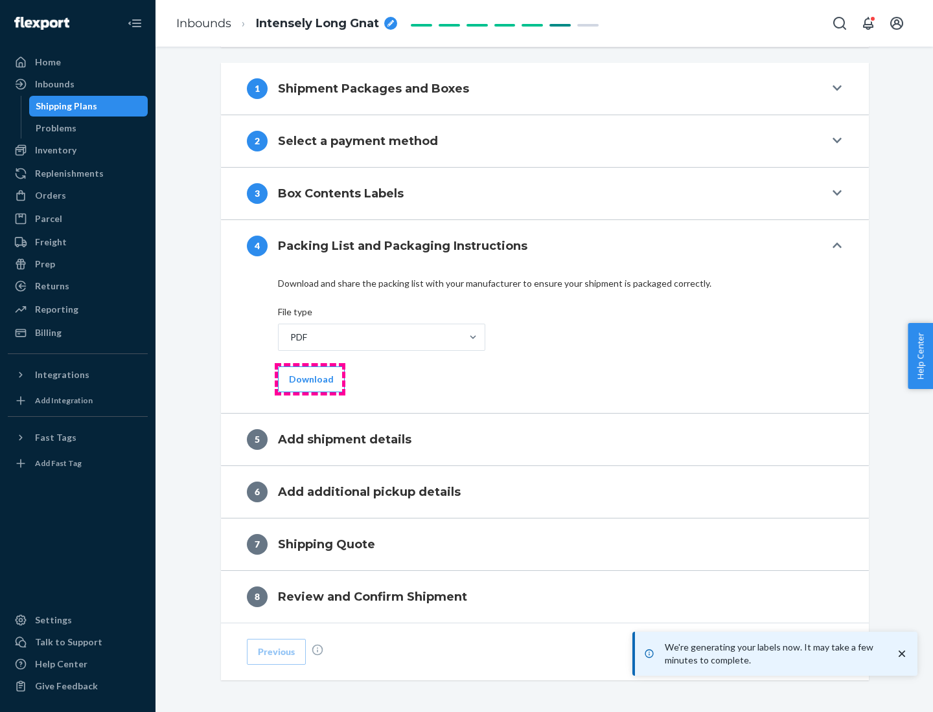
click at [310, 379] on button "Download" at bounding box center [311, 380] width 67 height 26
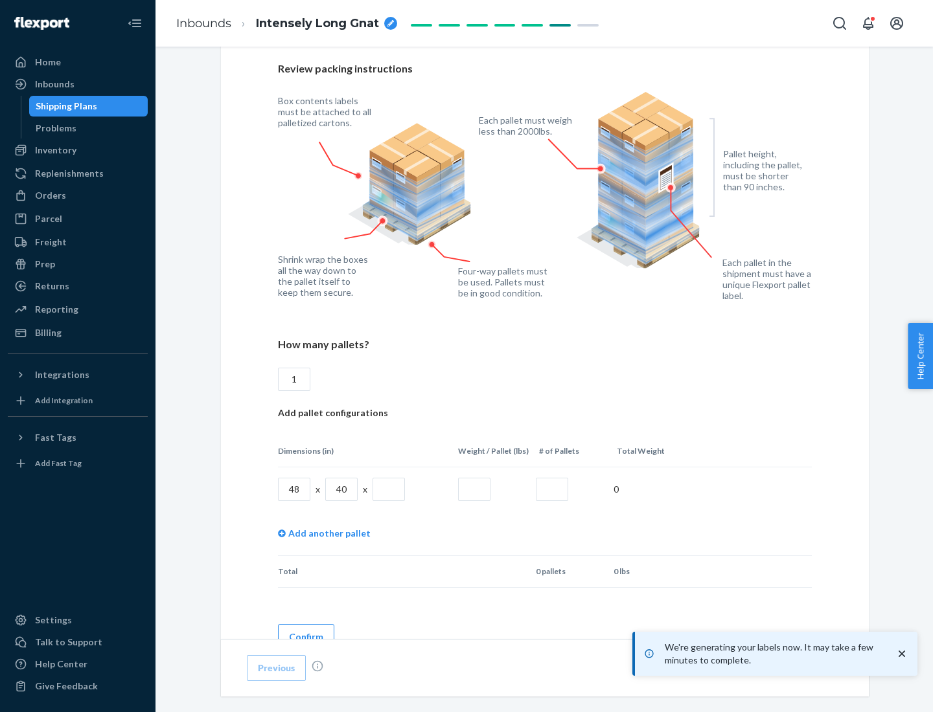
scroll to position [941, 0]
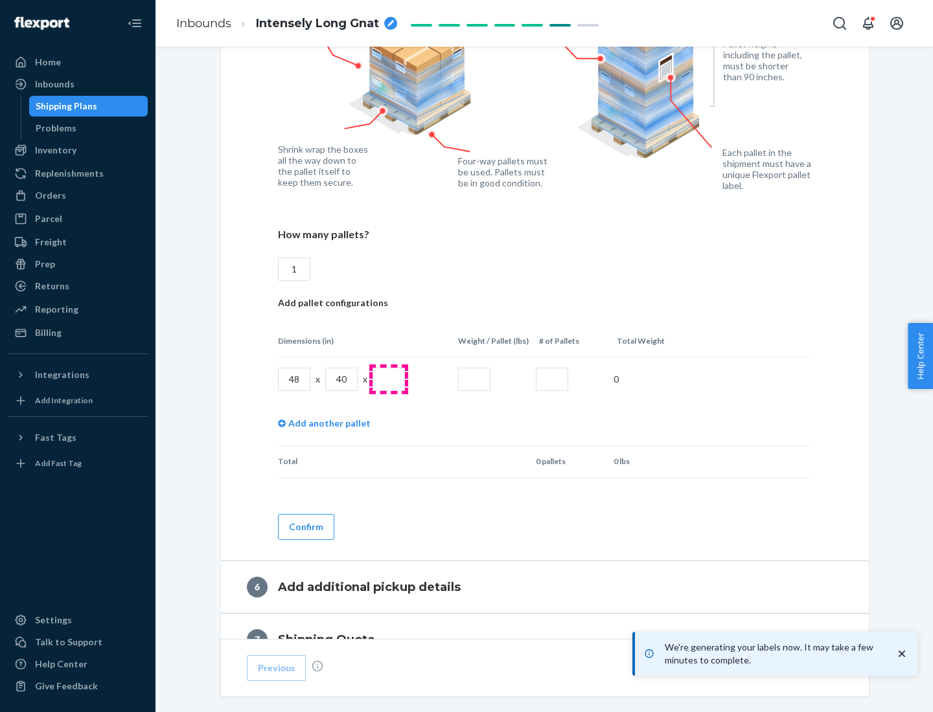
type input "1"
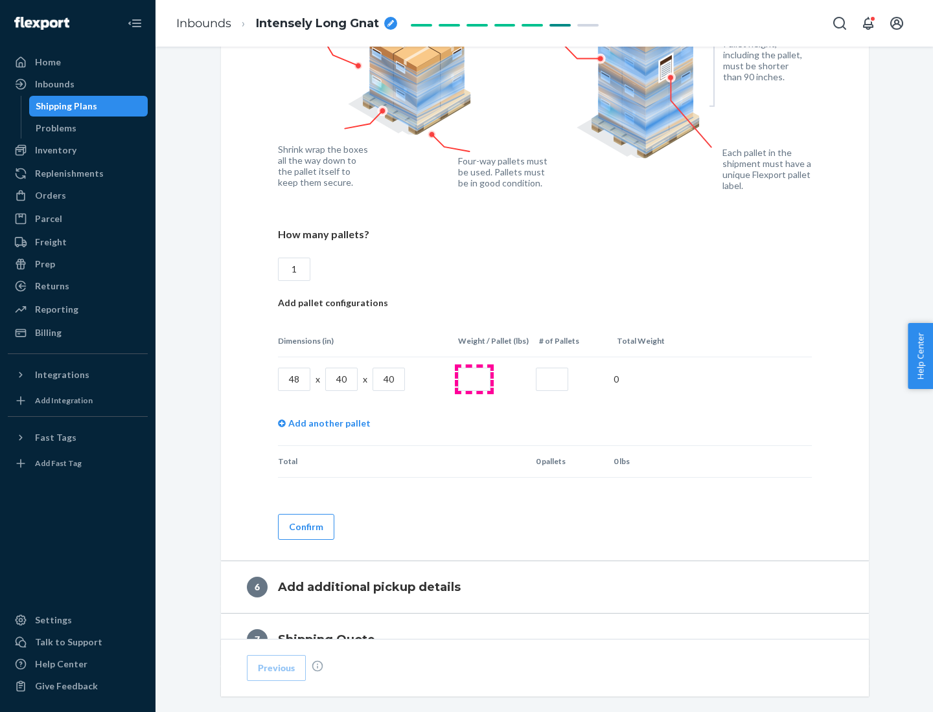
type input "40"
type input "200"
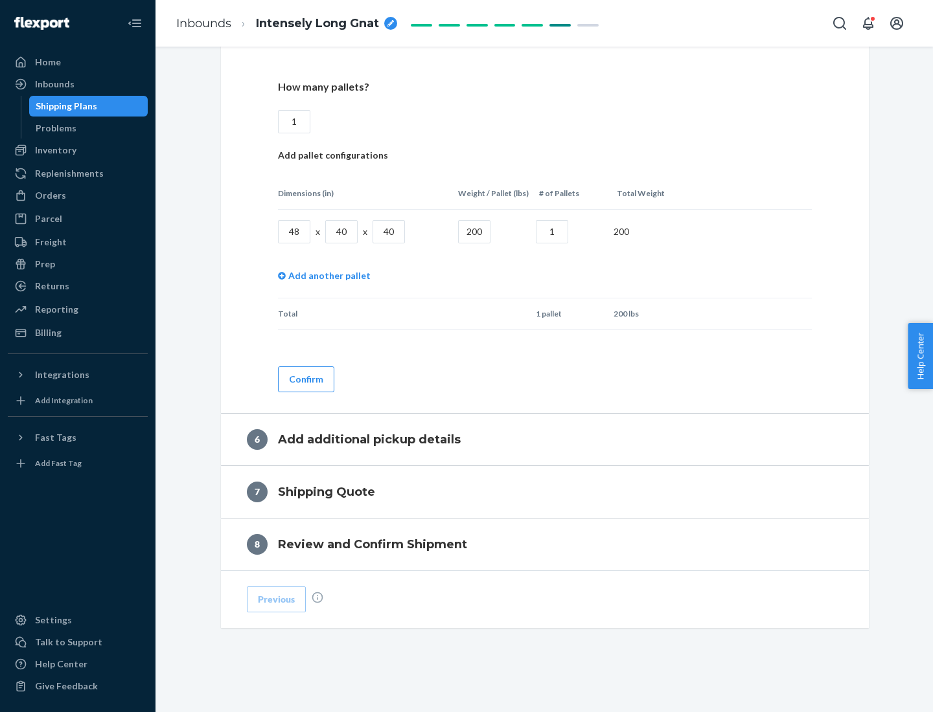
type input "1"
click at [305, 379] on button "Confirm" at bounding box center [306, 380] width 56 height 26
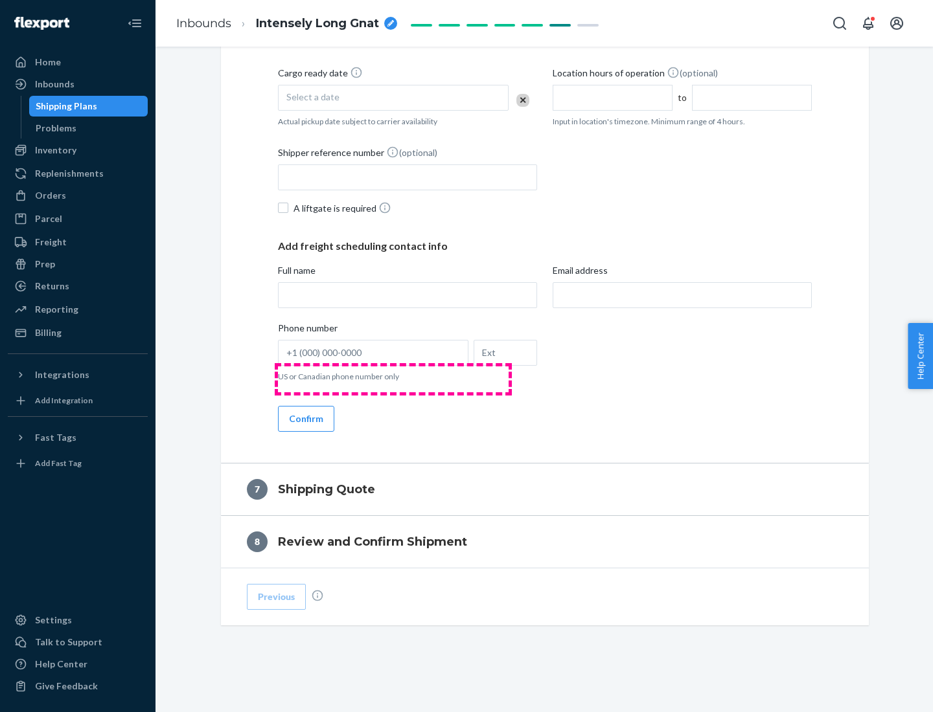
scroll to position [495, 0]
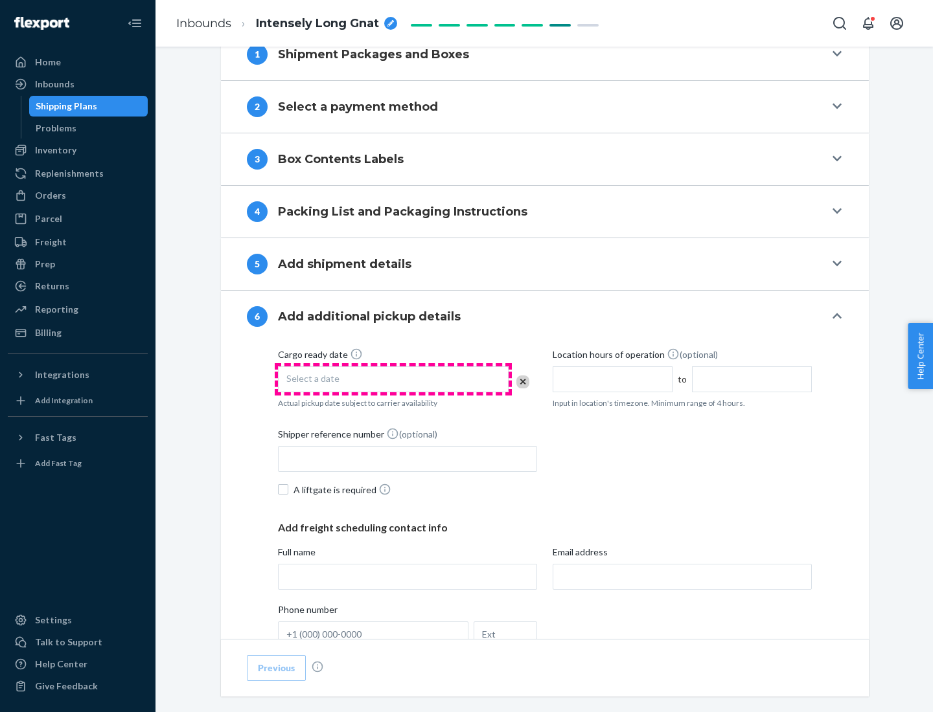
click at [393, 379] on div "Select a date" at bounding box center [393, 380] width 231 height 26
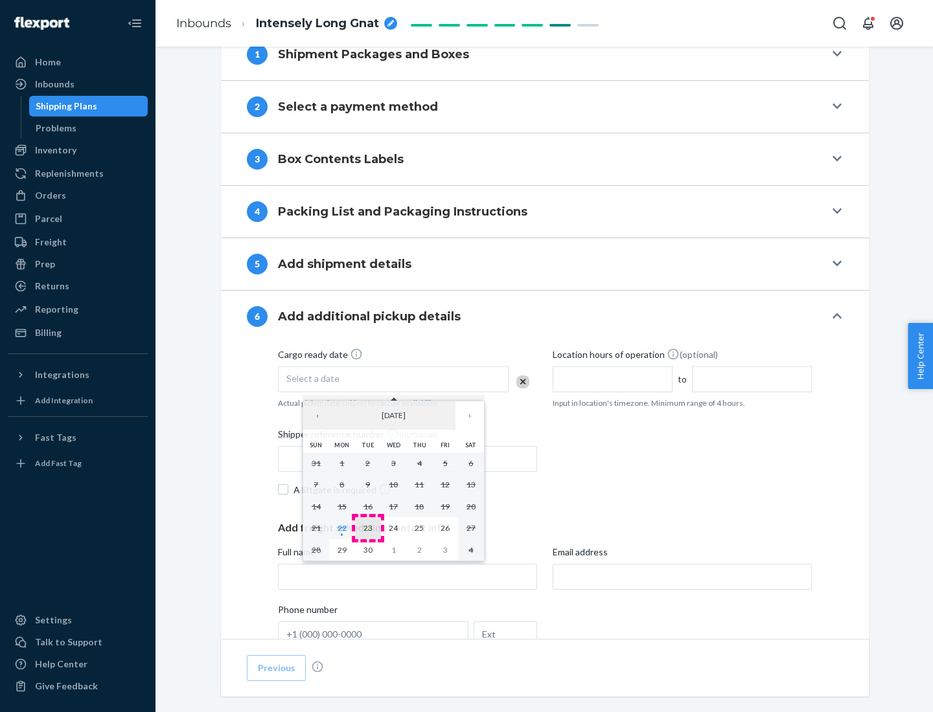
click at [367, 528] on abbr "23" at bounding box center [367, 528] width 9 height 10
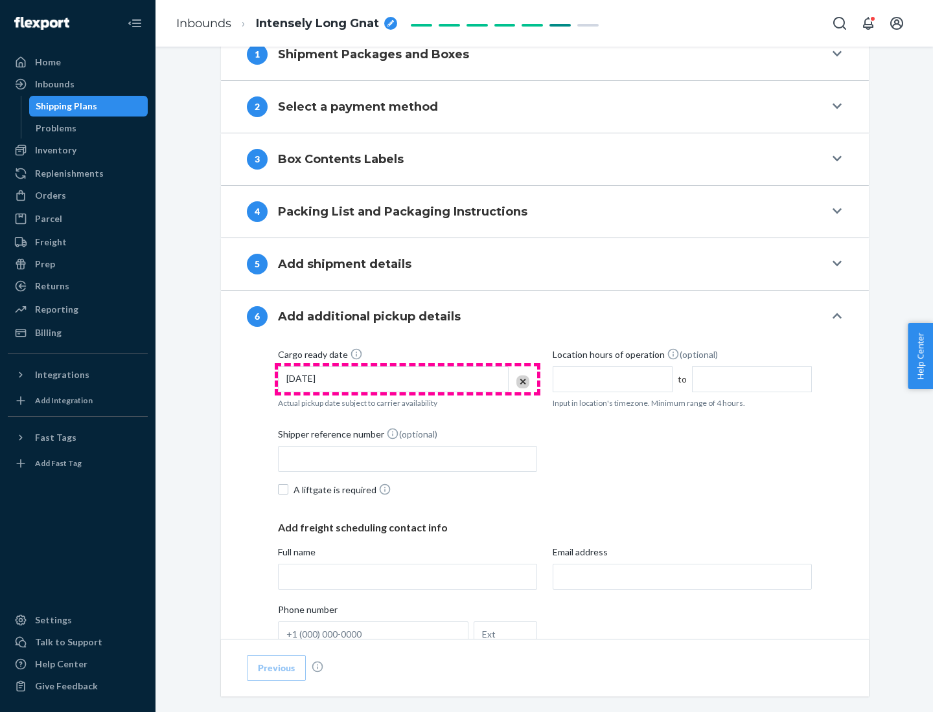
scroll to position [693, 0]
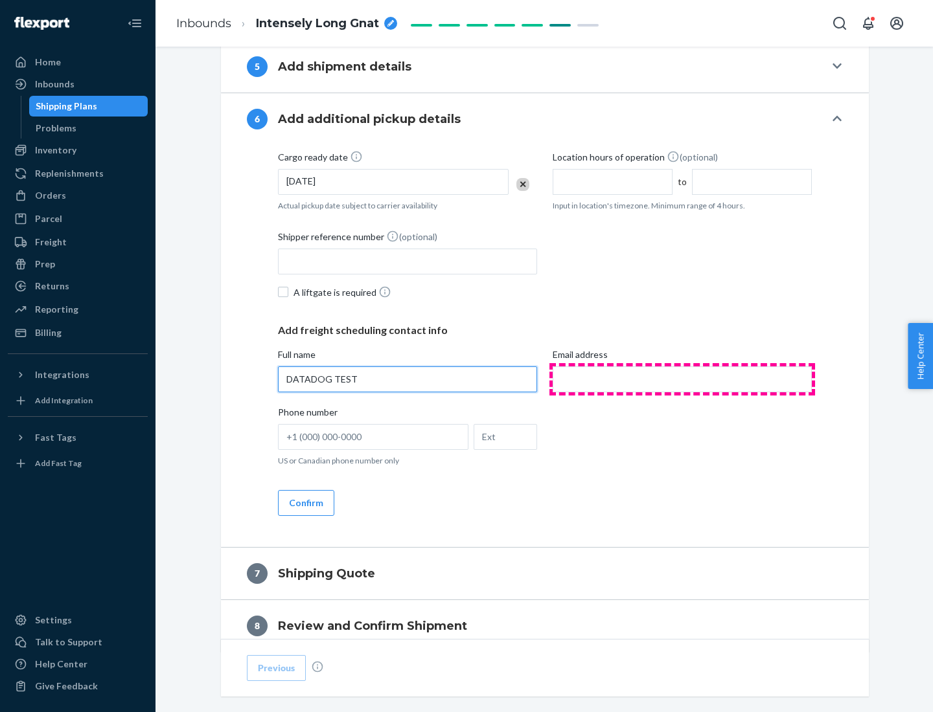
type input "DATADOG TEST"
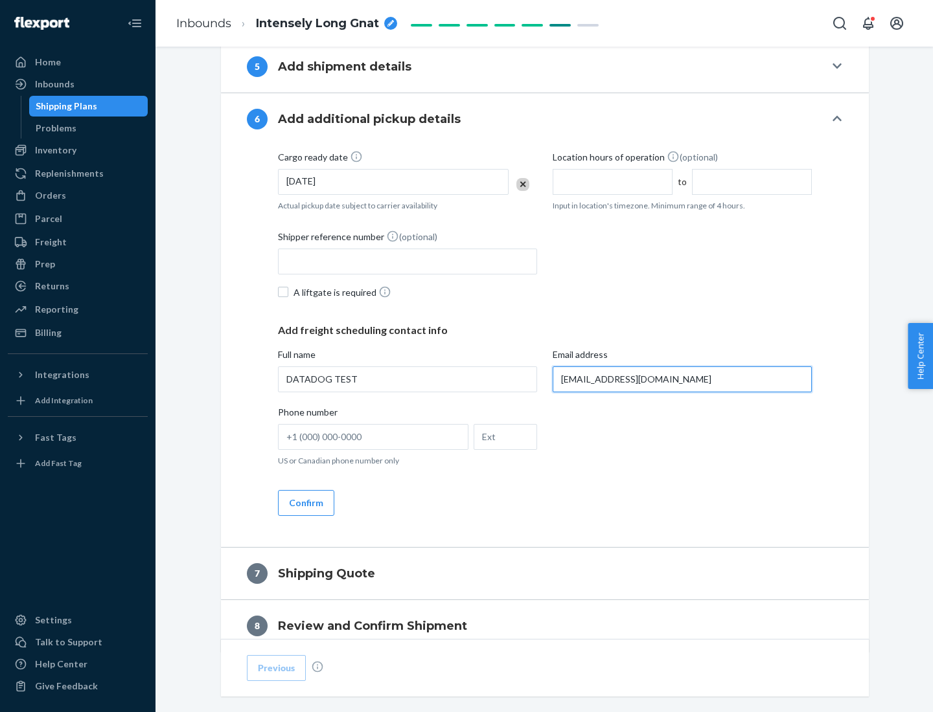
scroll to position [751, 0]
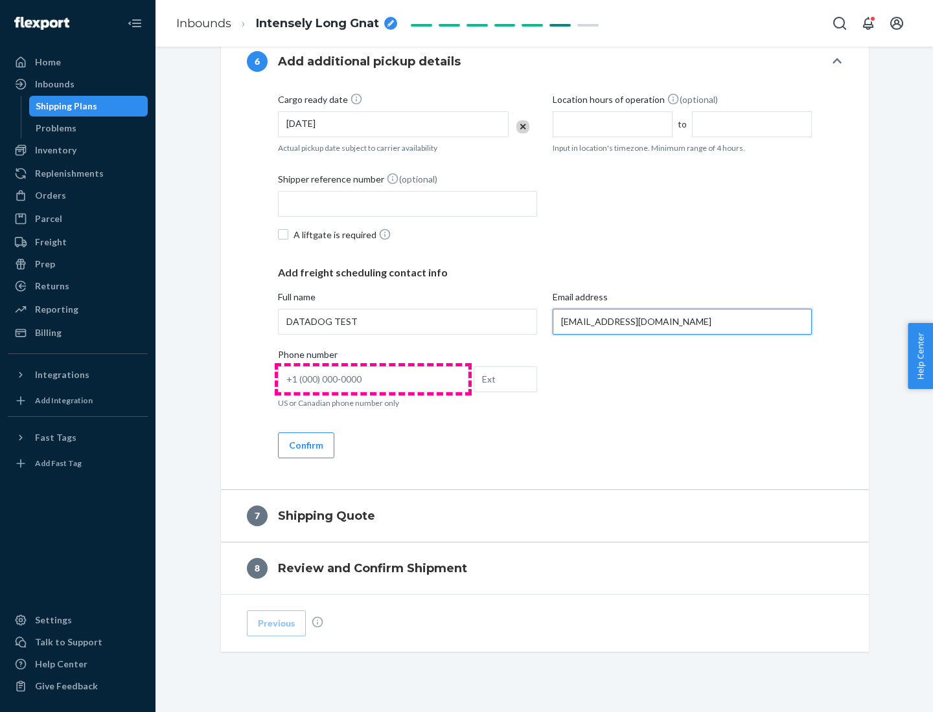
type input "[EMAIL_ADDRESS][DOMAIN_NAME]"
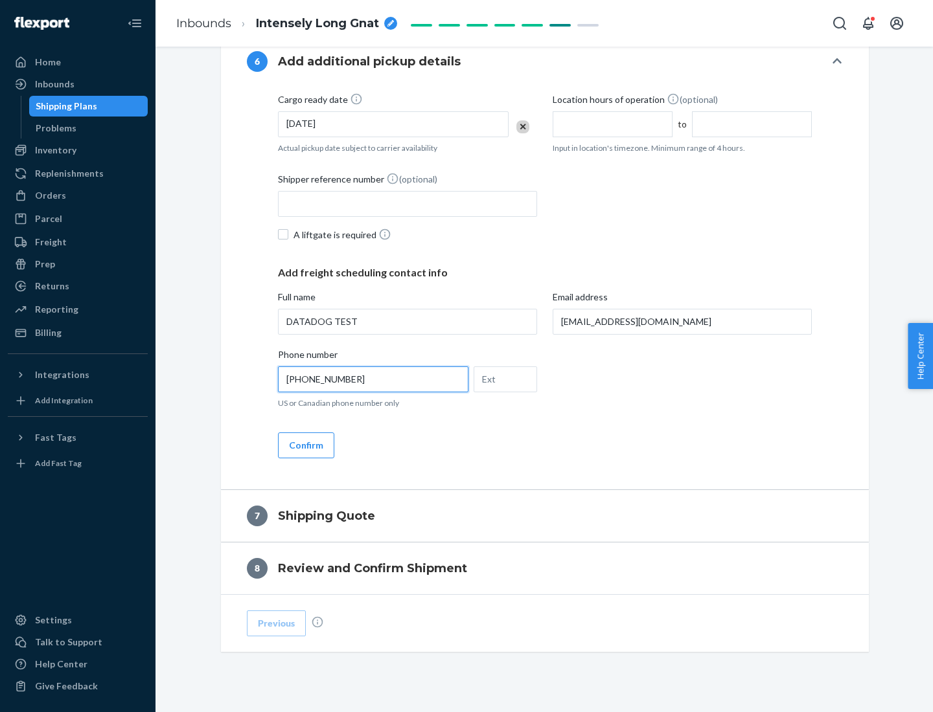
scroll to position [777, 0]
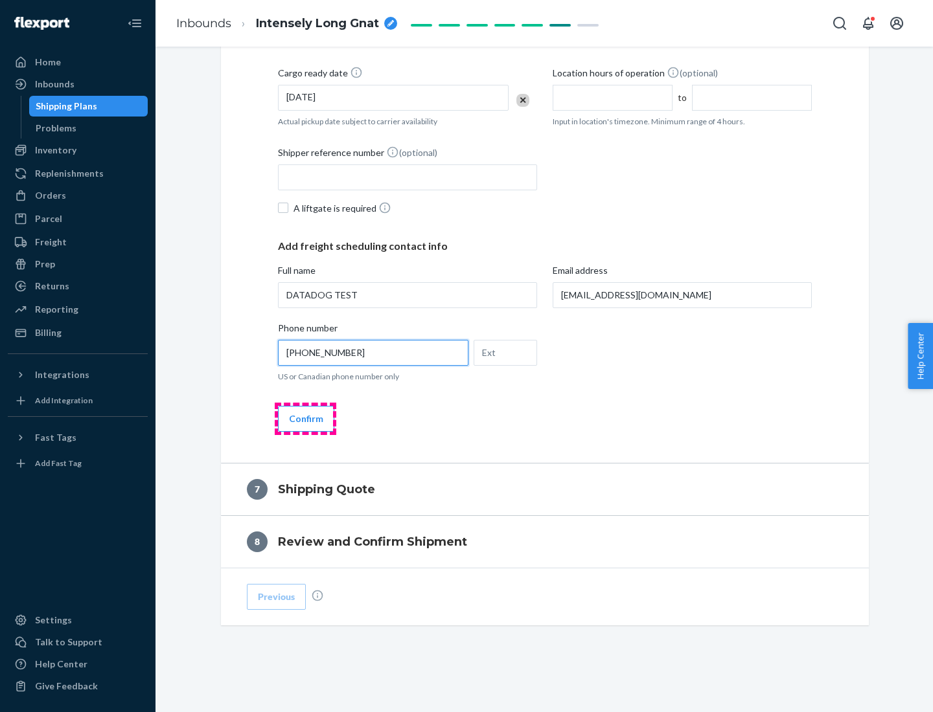
type input "[PHONE_NUMBER]"
click at [305, 418] on button "Confirm" at bounding box center [306, 419] width 56 height 26
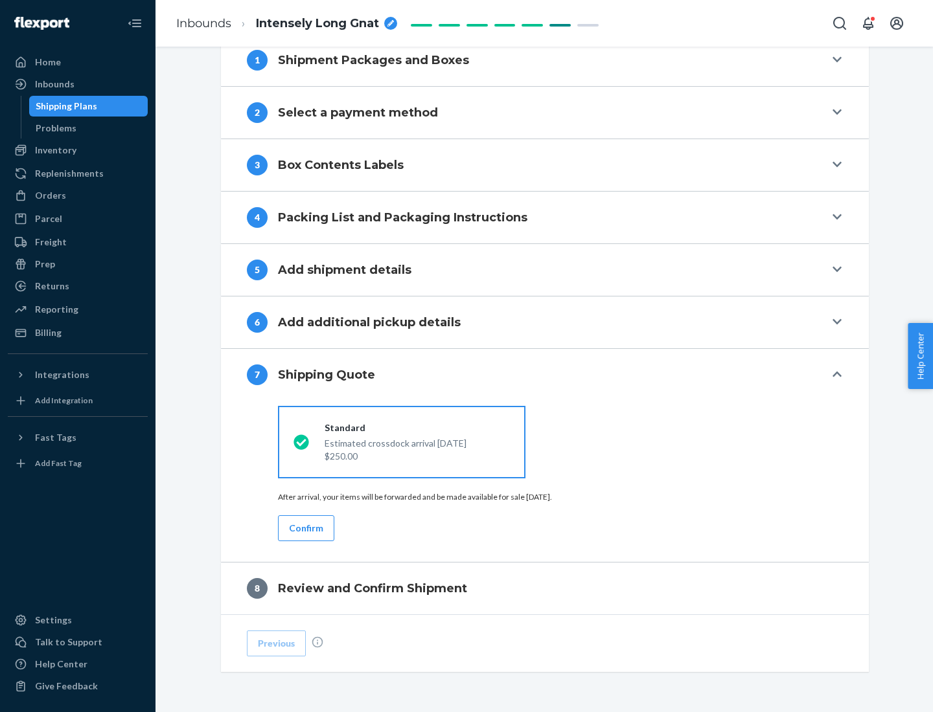
scroll to position [536, 0]
